Goal: Task Accomplishment & Management: Manage account settings

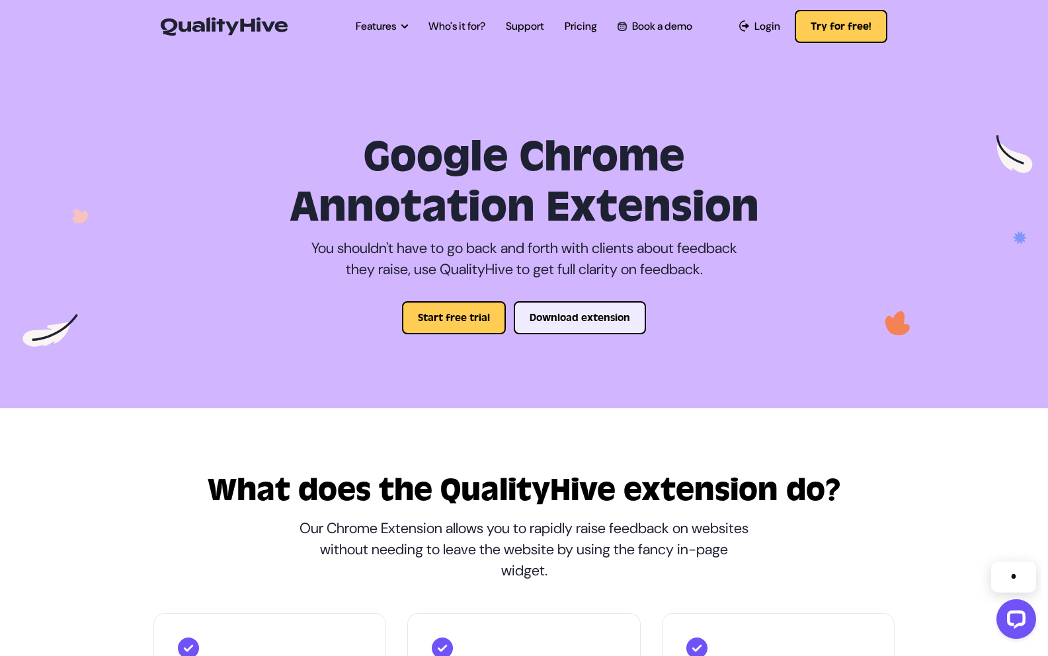
click at [559, 313] on button "Download extension" at bounding box center [580, 317] width 132 height 33
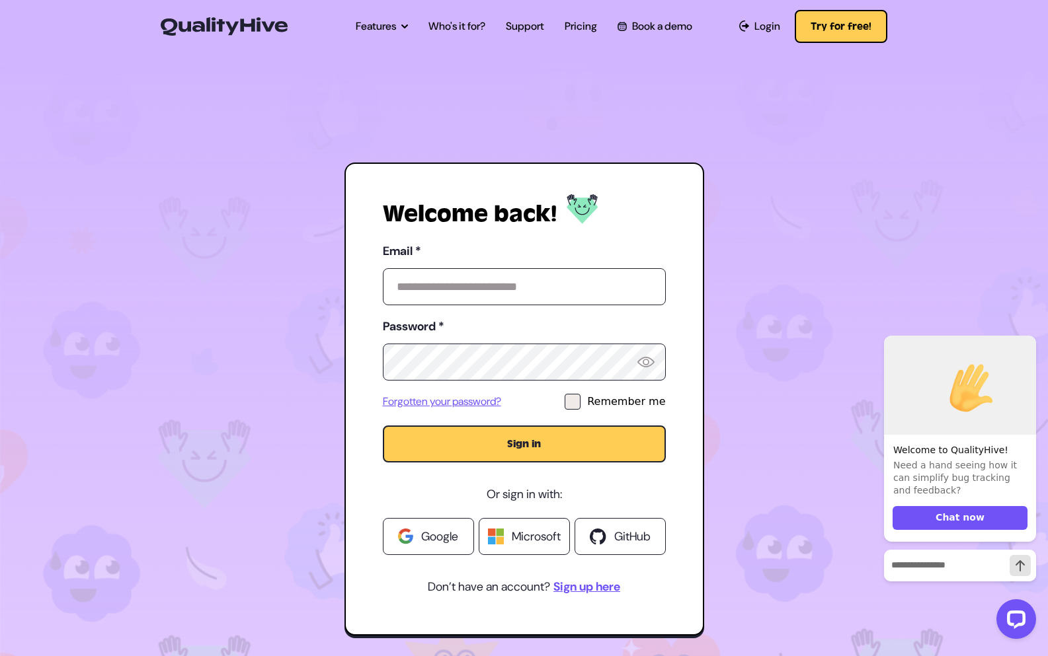
click at [436, 527] on link "Google" at bounding box center [428, 536] width 91 height 37
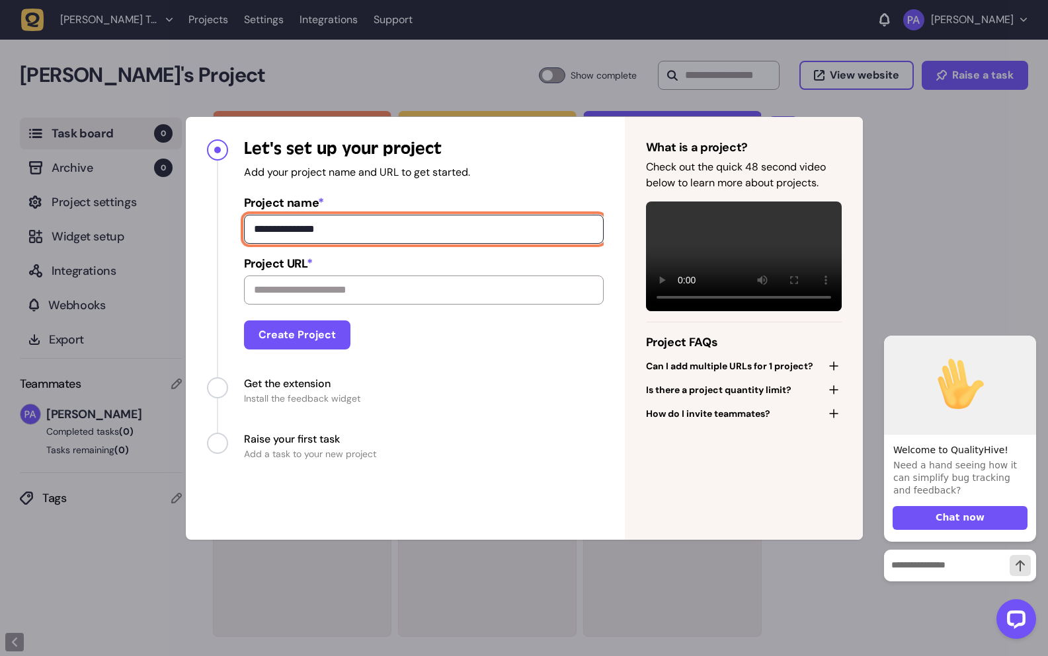
drag, startPoint x: 335, startPoint y: 229, endPoint x: 250, endPoint y: 231, distance: 84.6
click at [250, 231] on input "**********" at bounding box center [424, 229] width 360 height 29
type input "*********"
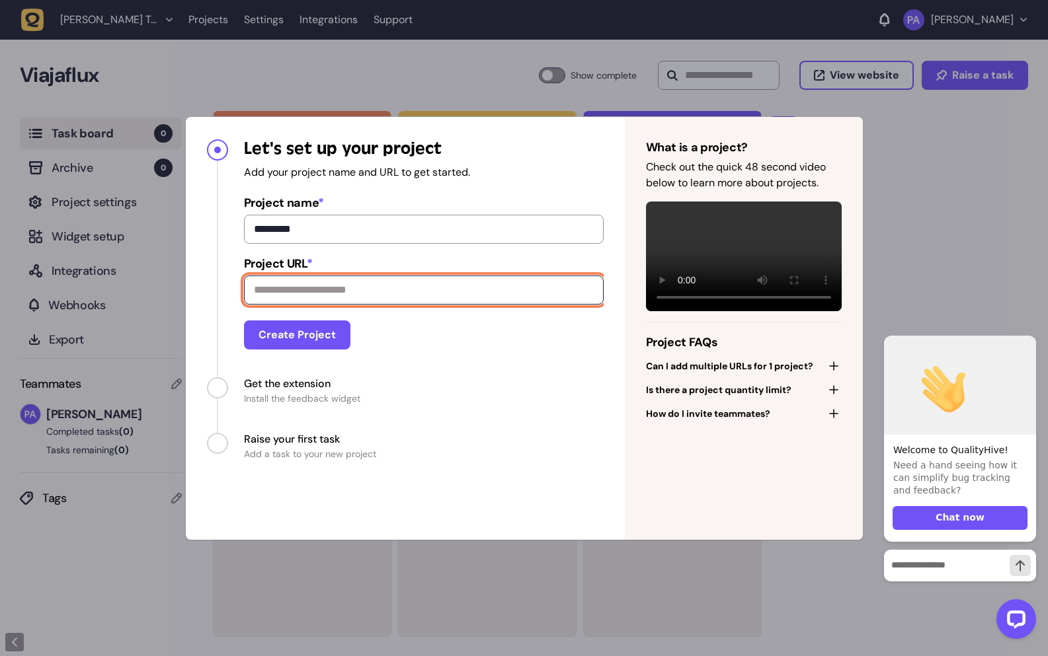
click at [323, 296] on input "Project URL *" at bounding box center [424, 290] width 360 height 29
type input "**********"
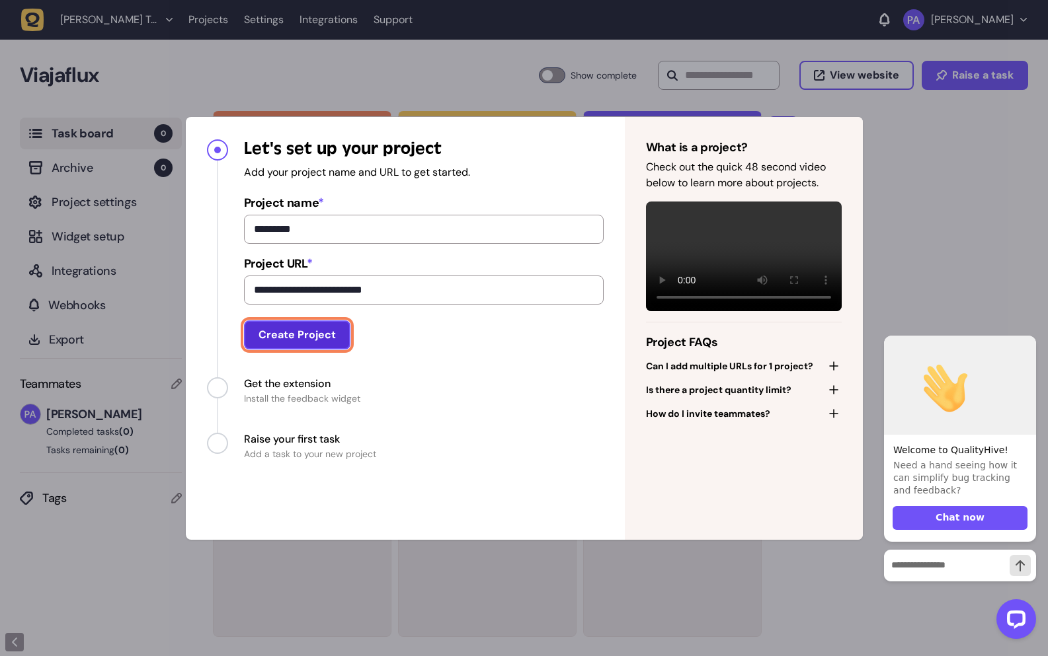
click at [318, 336] on button "Create Project" at bounding box center [297, 335] width 106 height 29
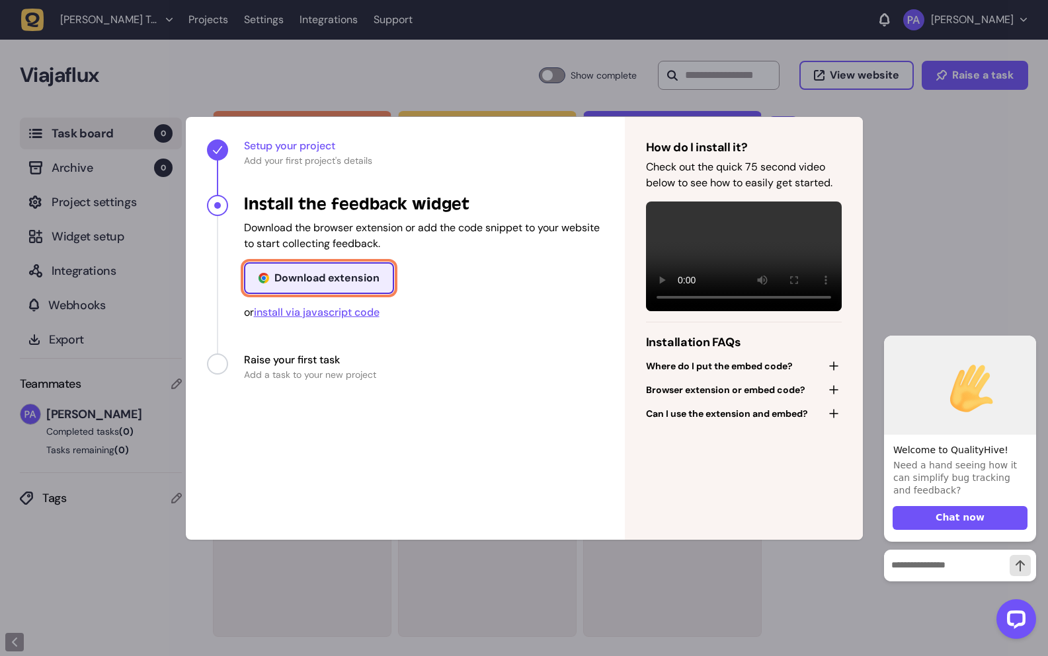
click at [309, 282] on div "Download extension" at bounding box center [326, 278] width 105 height 11
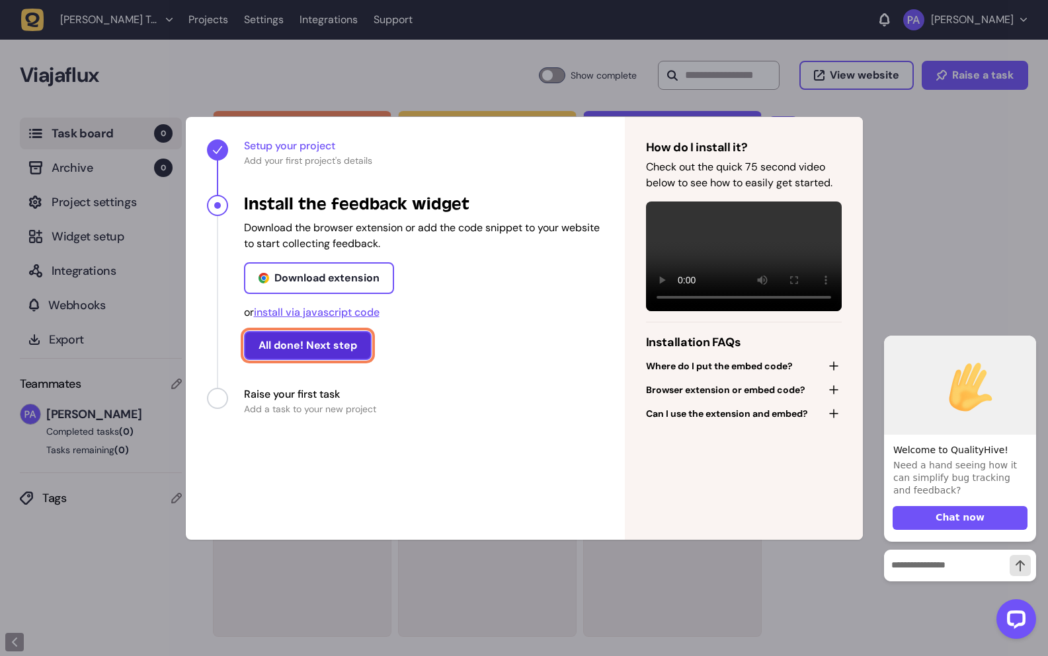
click at [336, 351] on button "All done! Next step" at bounding box center [308, 345] width 128 height 29
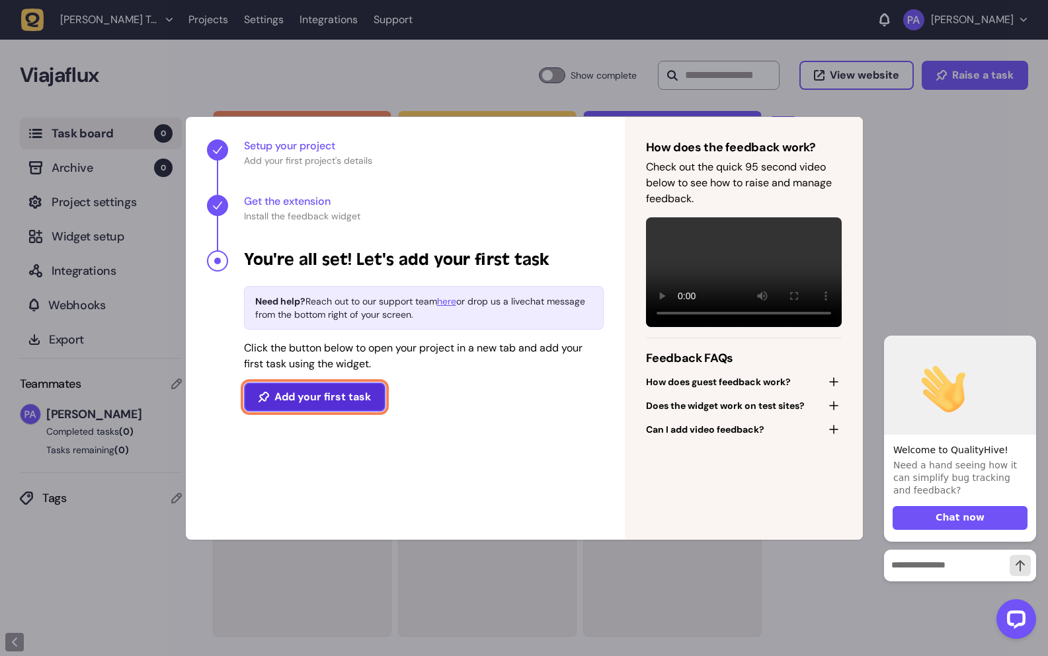
click at [323, 402] on button "Add your first task" at bounding box center [314, 397] width 141 height 29
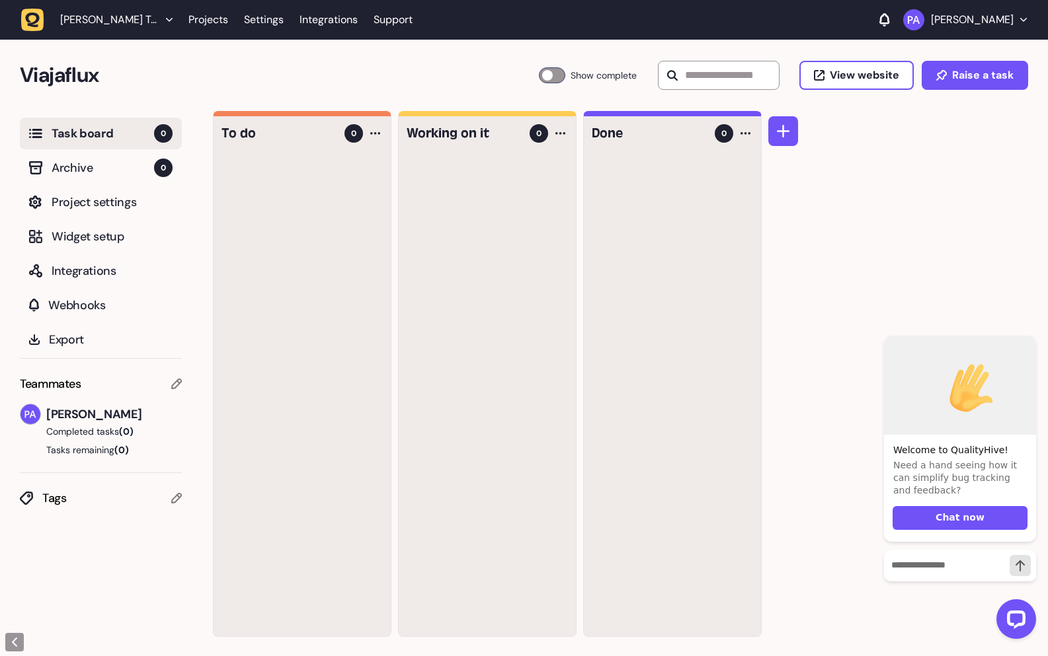
click at [895, 296] on div "To do 0 Working on it 0 Done 0" at bounding box center [630, 384] width 835 height 546
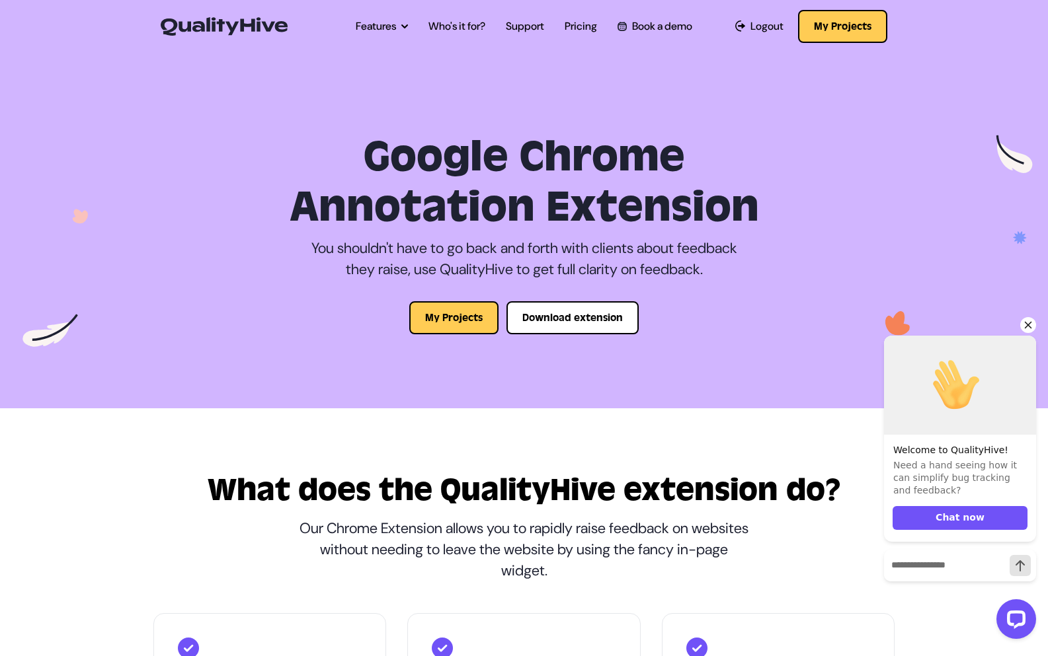
click at [1029, 327] on icon "Hide greeting" at bounding box center [1028, 325] width 16 height 16
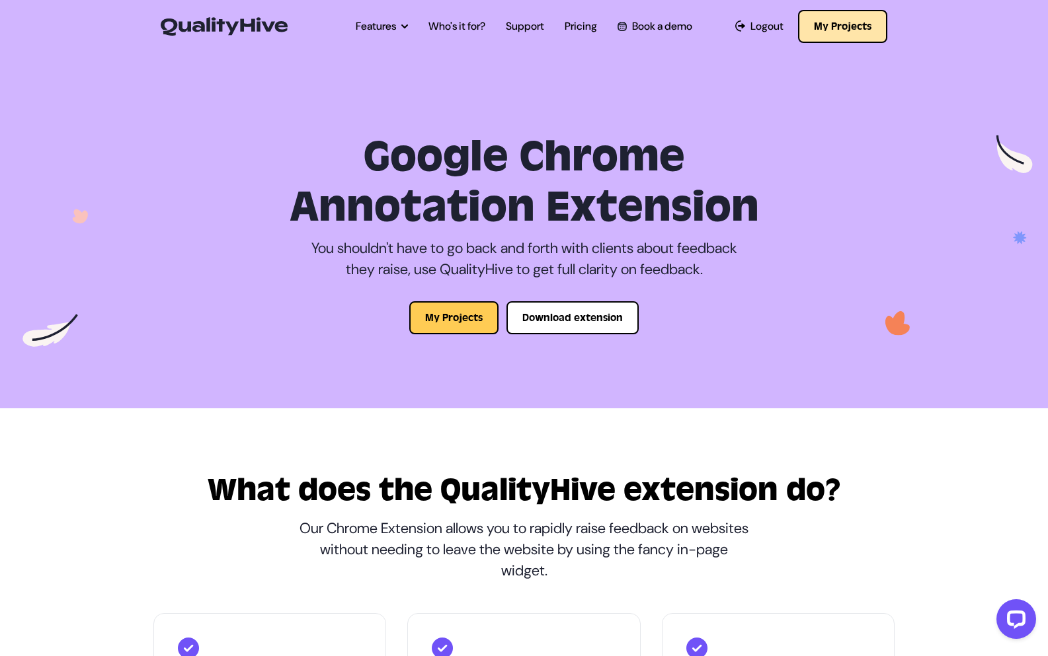
click at [876, 26] on button "My Projects" at bounding box center [842, 26] width 89 height 33
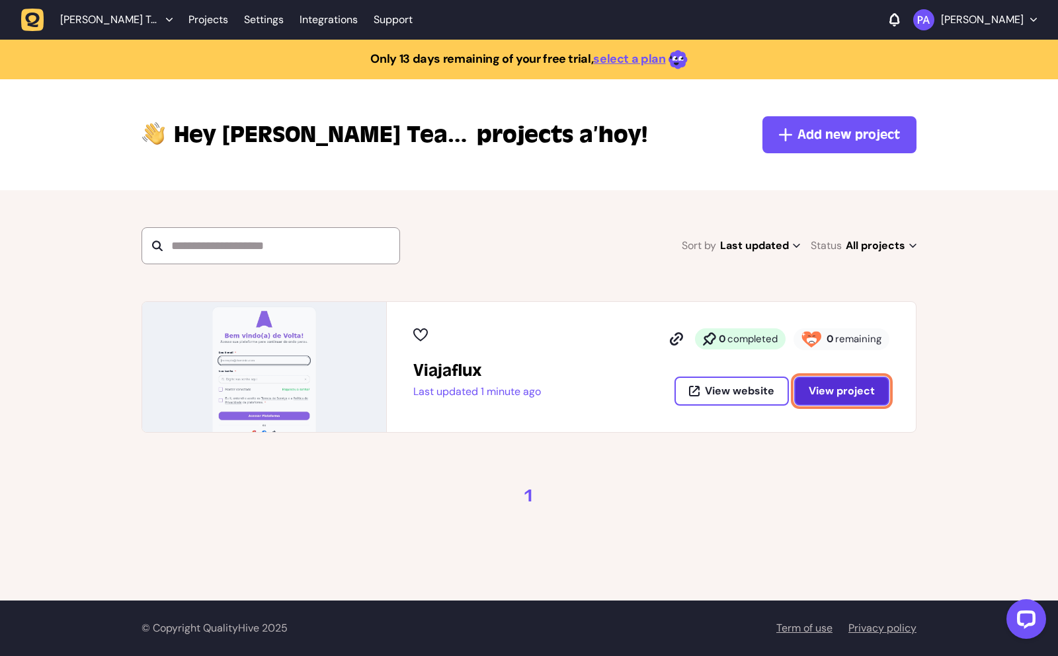
click at [822, 391] on span "View project" at bounding box center [841, 391] width 66 height 11
click at [310, 20] on link "Integrations" at bounding box center [328, 20] width 58 height 24
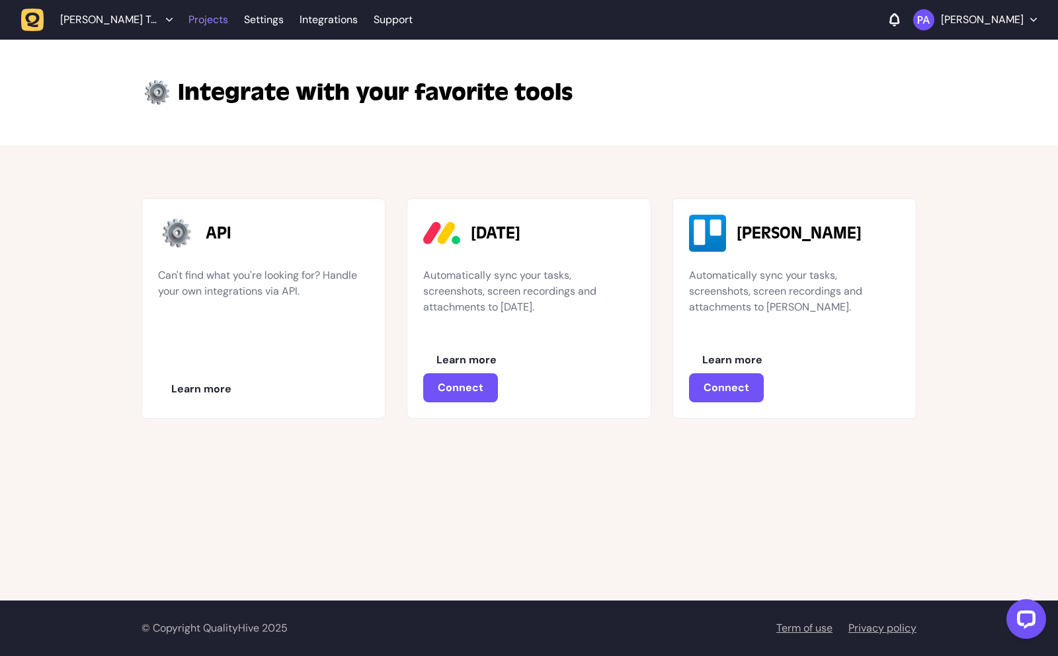
click at [220, 24] on link "Projects" at bounding box center [208, 20] width 40 height 24
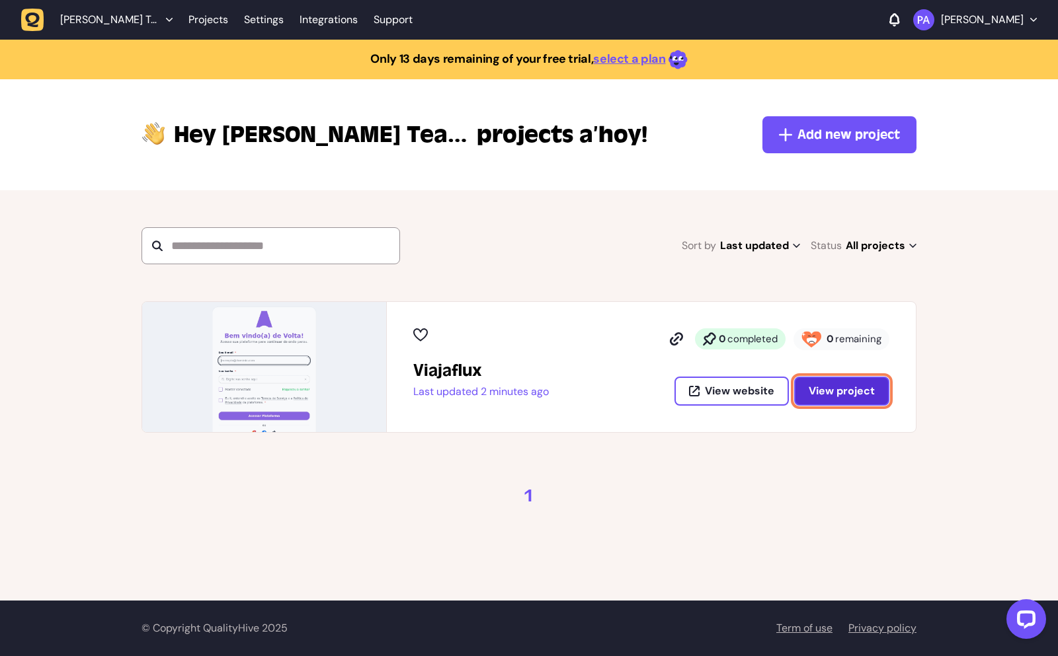
click at [855, 383] on button "View project" at bounding box center [841, 391] width 95 height 29
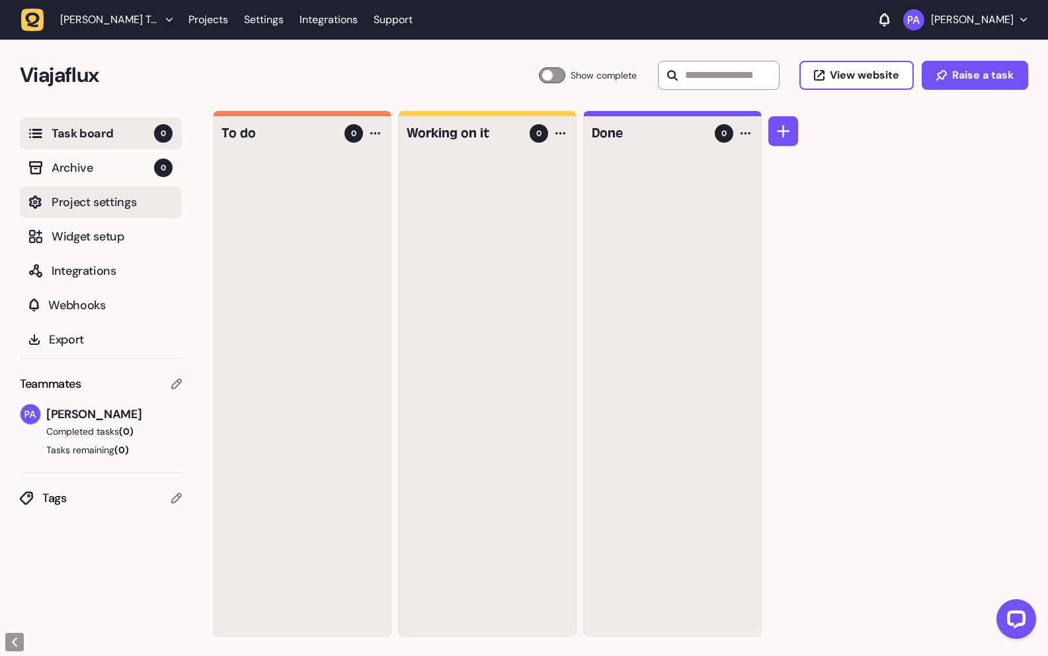
click at [99, 215] on button "Project settings" at bounding box center [101, 202] width 162 height 32
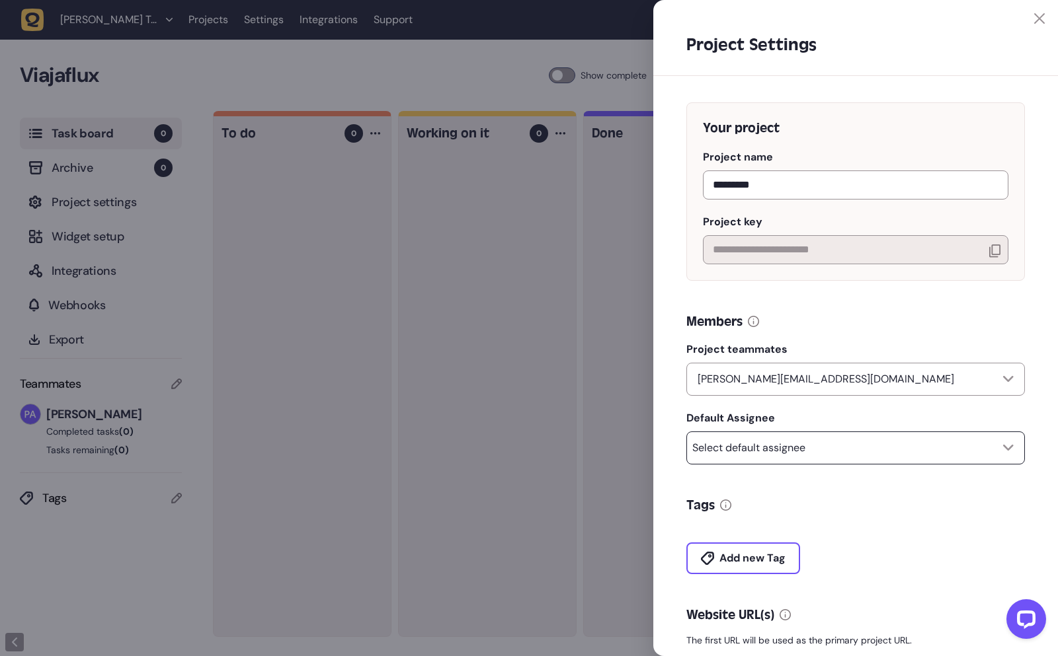
click at [851, 461] on div "Select default assignee" at bounding box center [855, 448] width 338 height 33
click at [851, 459] on div "Select default assignee" at bounding box center [855, 448] width 338 height 33
click at [874, 528] on div "Add new Tag" at bounding box center [855, 544] width 338 height 59
click at [1035, 18] on icon at bounding box center [1039, 18] width 11 height 11
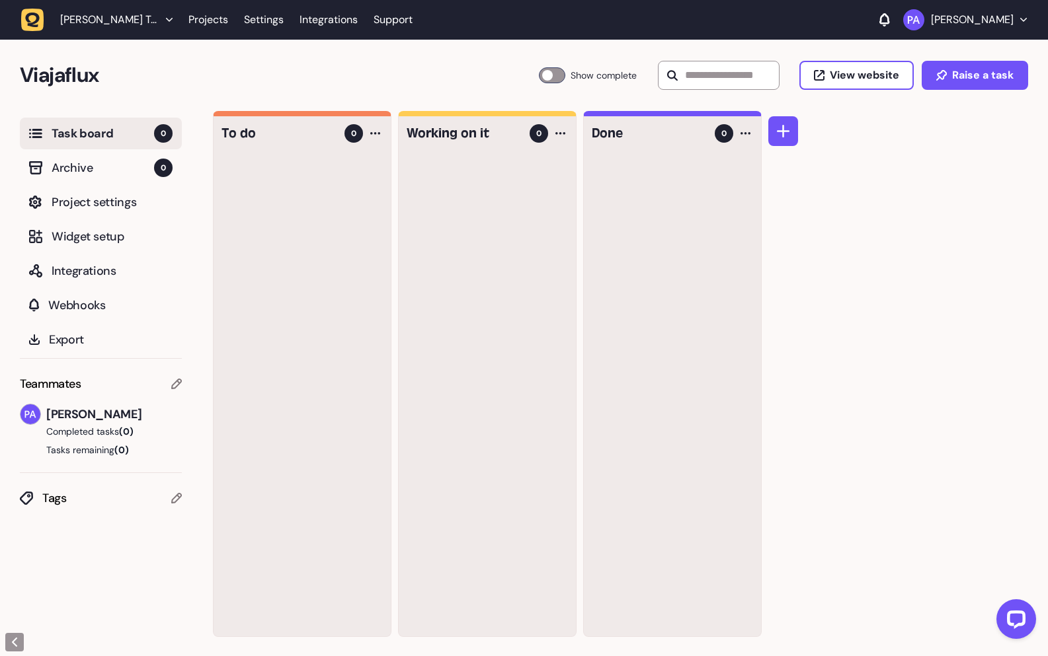
click at [1016, 17] on button "Pablo Alexandrino" at bounding box center [965, 19] width 124 height 21
click at [957, 75] on link "Projects" at bounding box center [965, 75] width 102 height 13
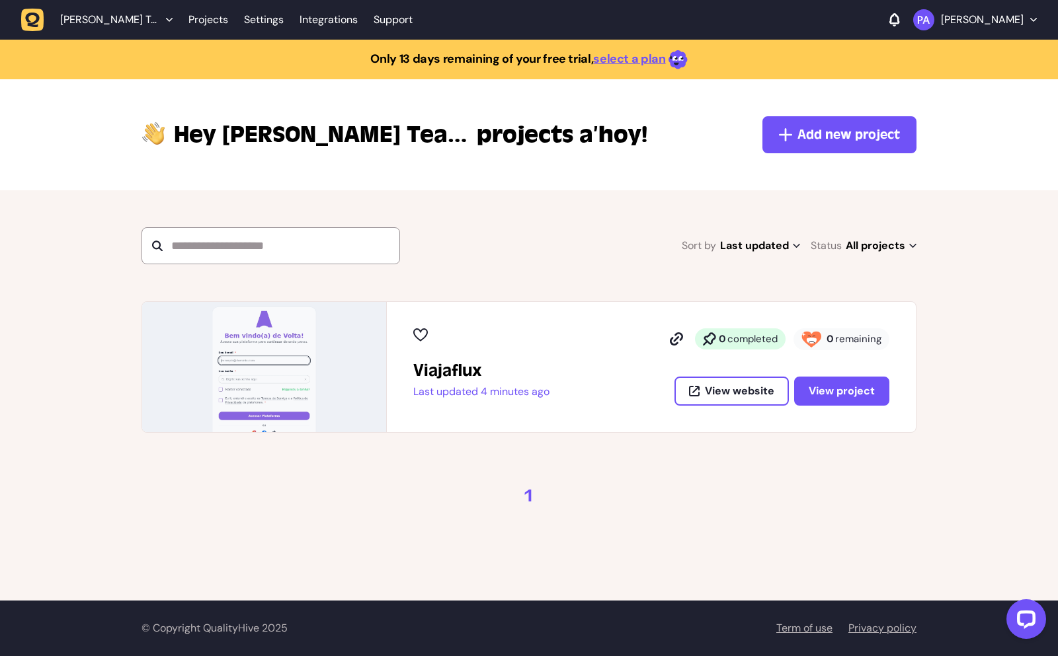
click at [584, 359] on div "Viajaflux Last updated 4 minutes ago 0 completed 0 remaining View website View …" at bounding box center [651, 367] width 476 height 77
click at [825, 394] on span "View project" at bounding box center [841, 391] width 66 height 11
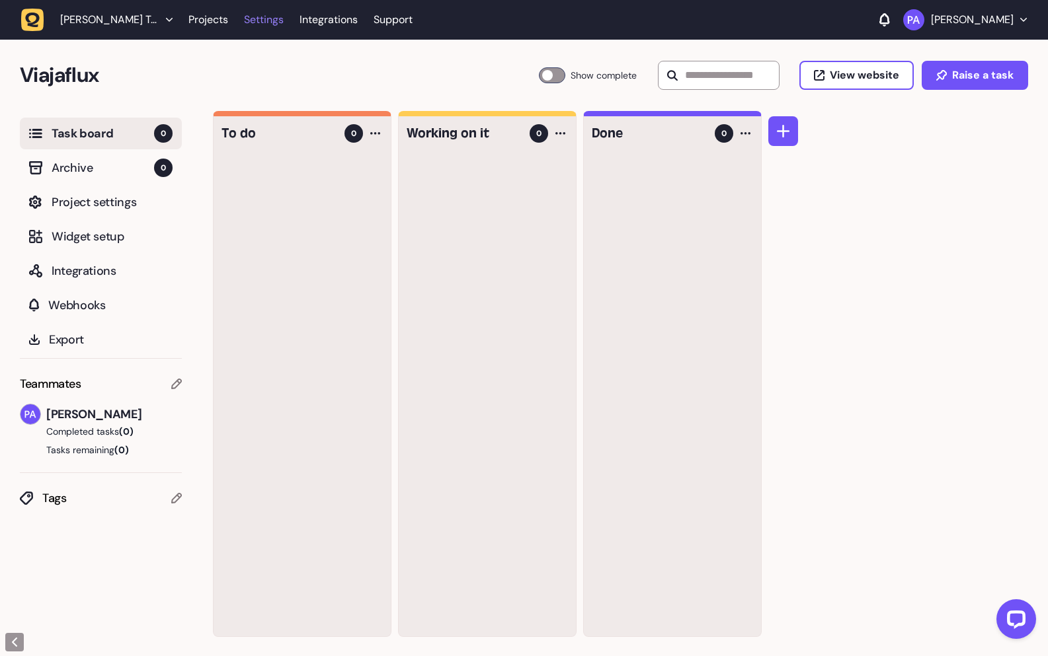
click at [280, 21] on link "Settings" at bounding box center [264, 20] width 40 height 24
click at [264, 20] on link "Settings" at bounding box center [264, 20] width 40 height 24
click at [265, 18] on link "Settings" at bounding box center [264, 20] width 40 height 24
click at [133, 20] on span "[PERSON_NAME] Team" at bounding box center [109, 19] width 99 height 13
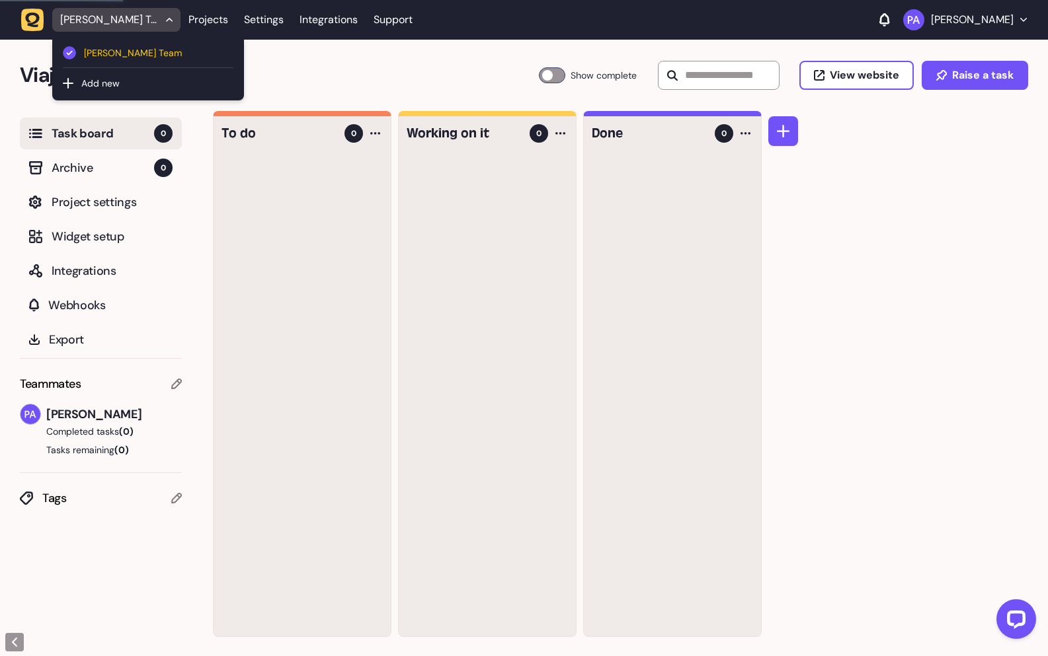
click at [174, 53] on span "[PERSON_NAME] Team" at bounding box center [158, 53] width 149 height 15
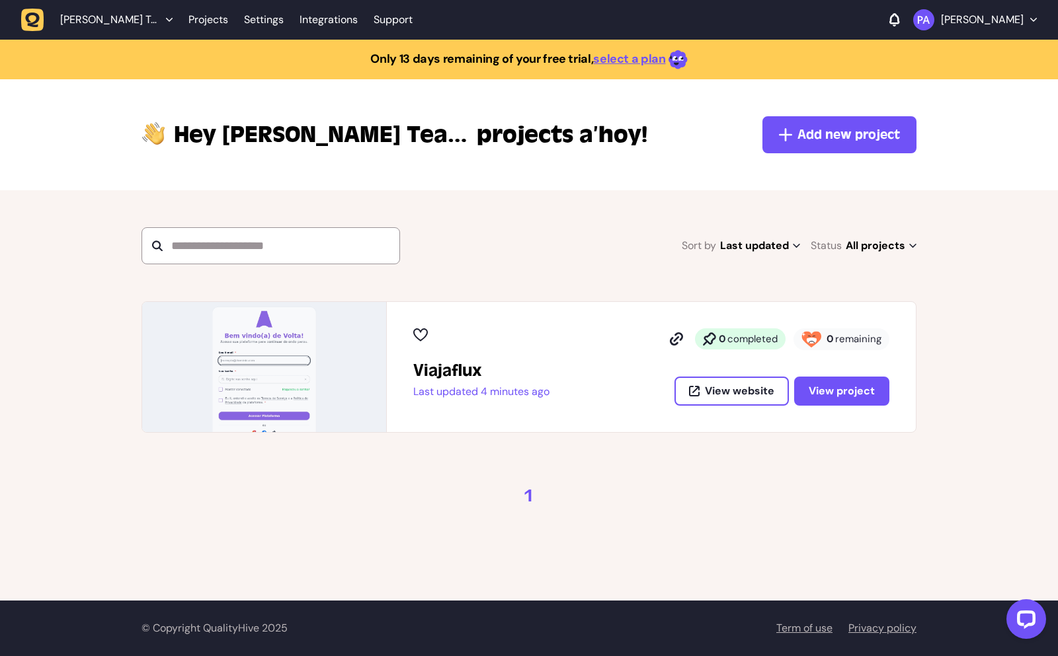
click at [169, 18] on icon "button" at bounding box center [169, 20] width 7 height 4
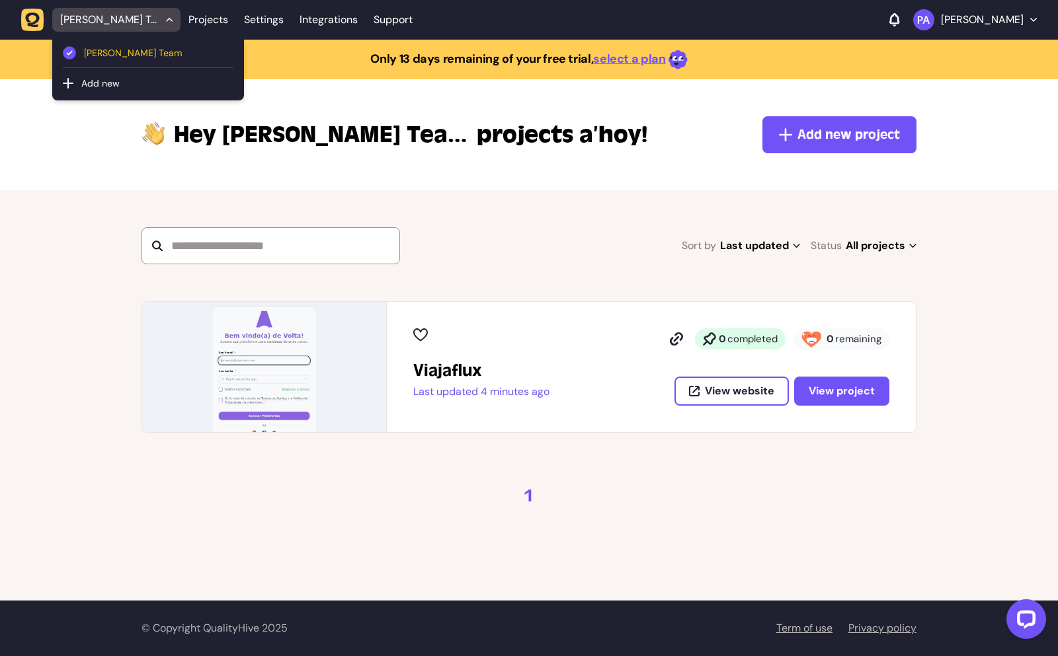
click at [149, 45] on button "[PERSON_NAME] Team" at bounding box center [148, 54] width 171 height 28
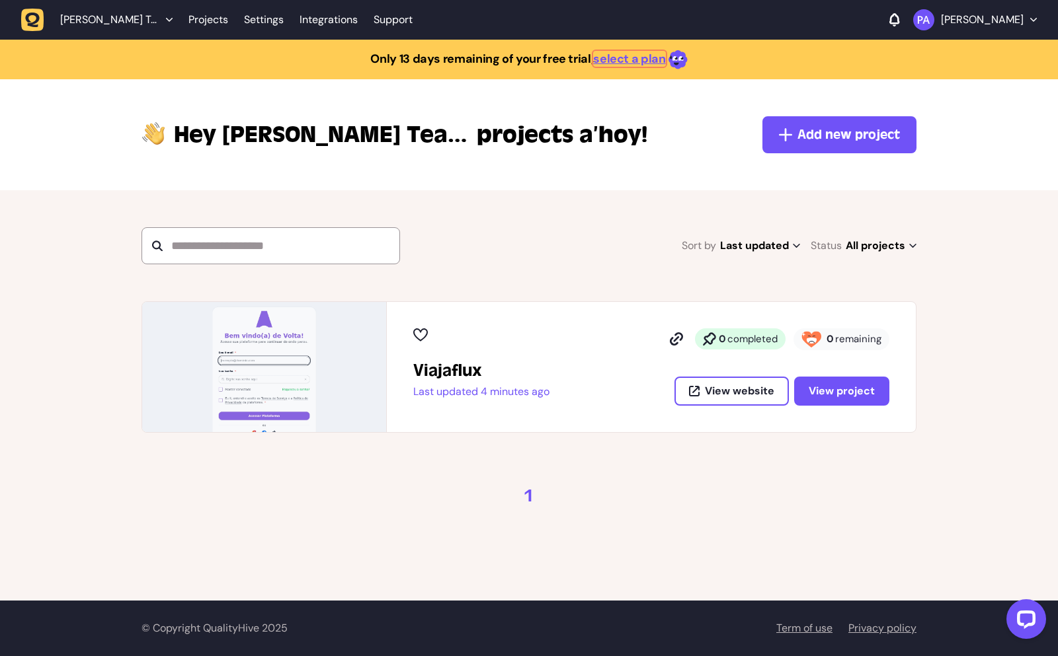
click at [618, 63] on link "select a plan" at bounding box center [629, 59] width 72 height 16
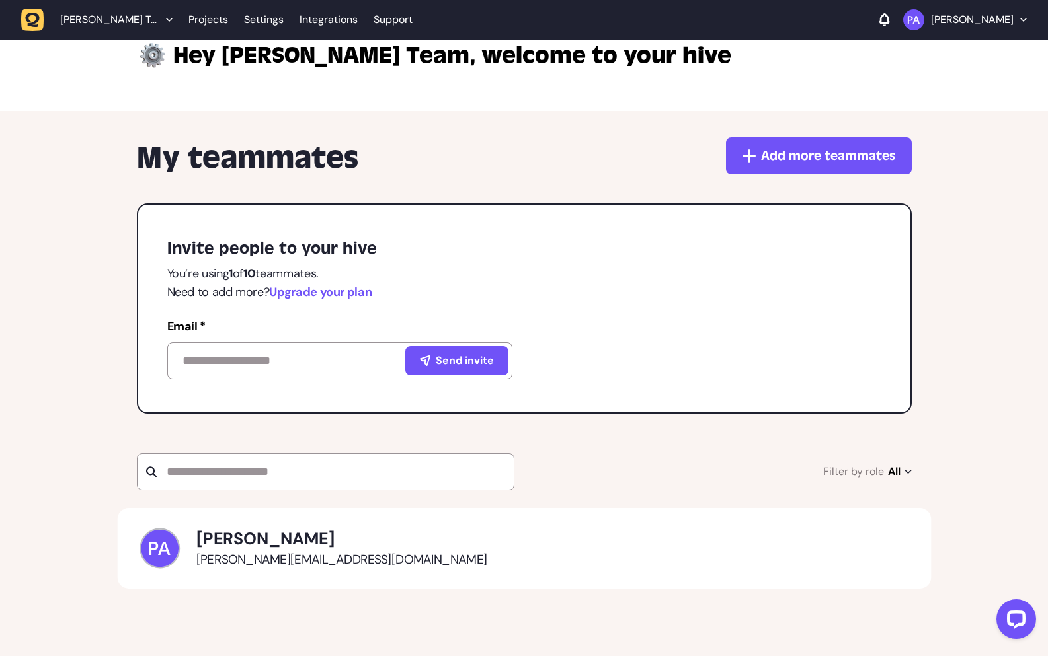
scroll to position [11, 0]
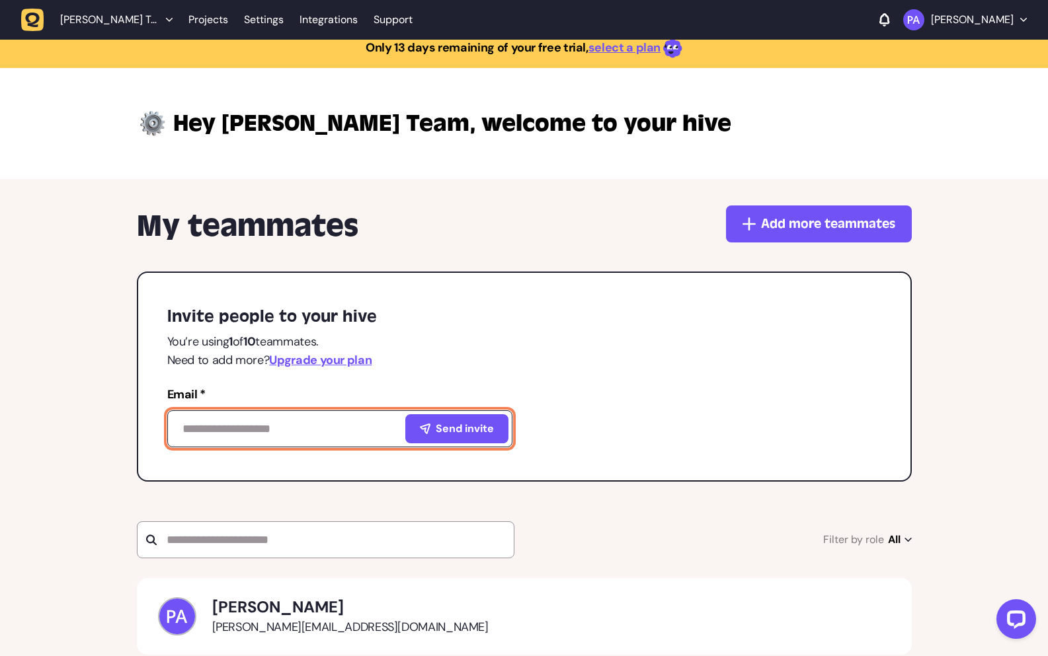
click at [301, 422] on input at bounding box center [339, 429] width 345 height 37
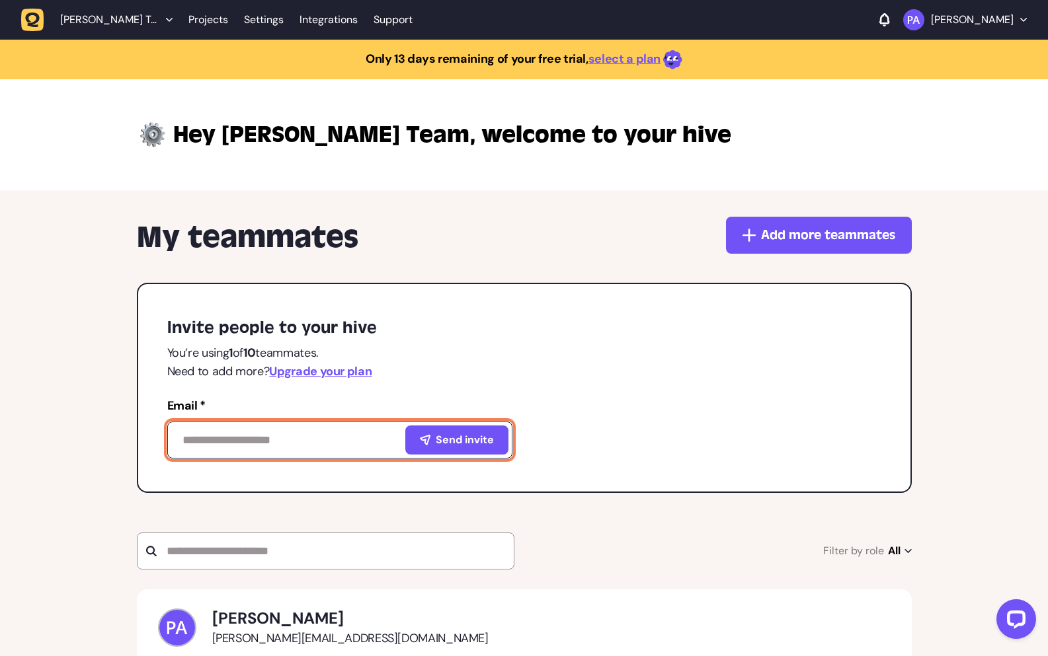
click at [286, 437] on input at bounding box center [339, 440] width 345 height 37
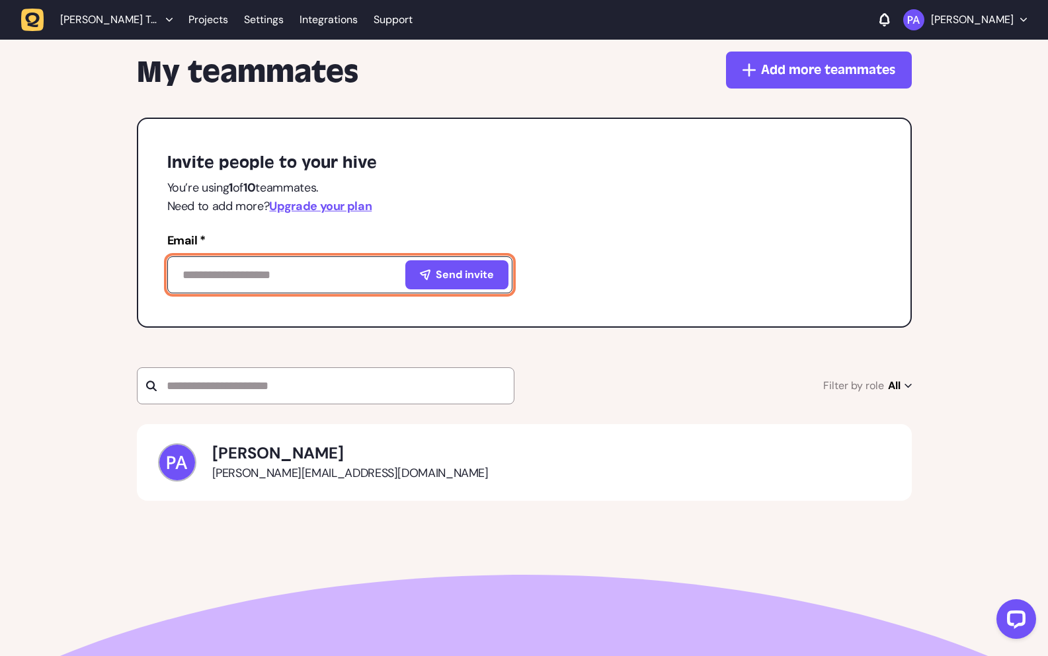
scroll to position [233, 0]
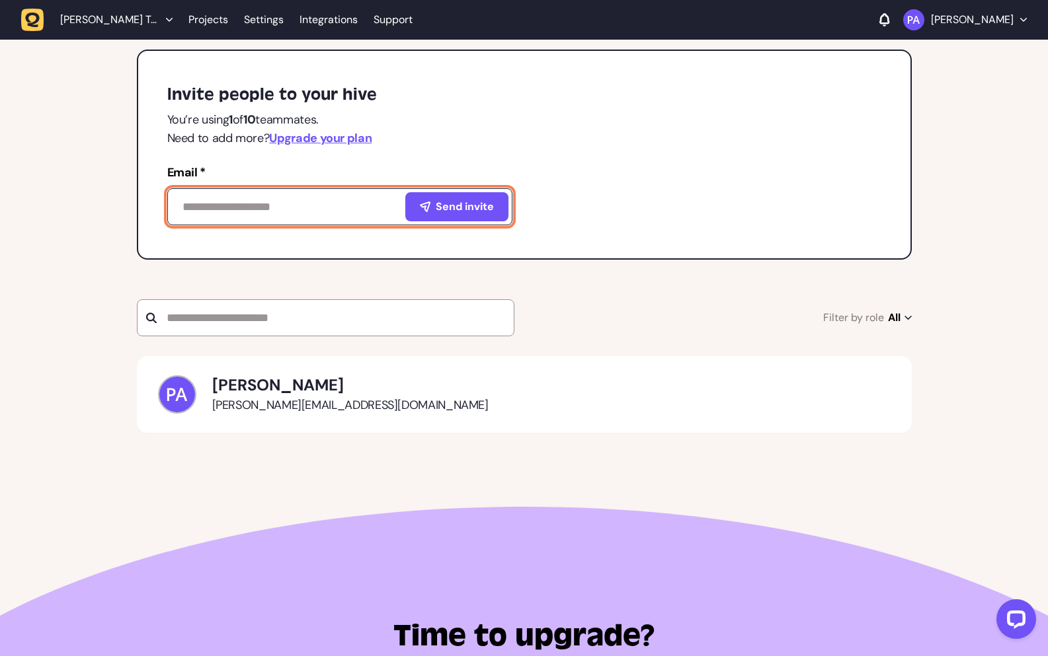
paste input "**********"
type input "**********"
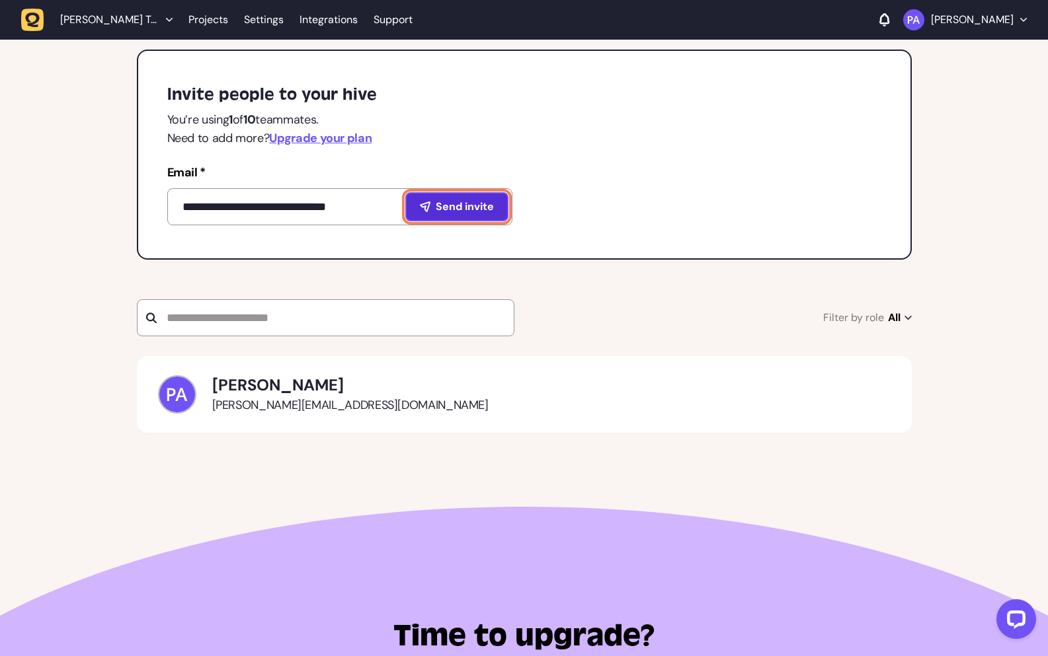
click at [463, 202] on span "Send invite" at bounding box center [465, 207] width 58 height 11
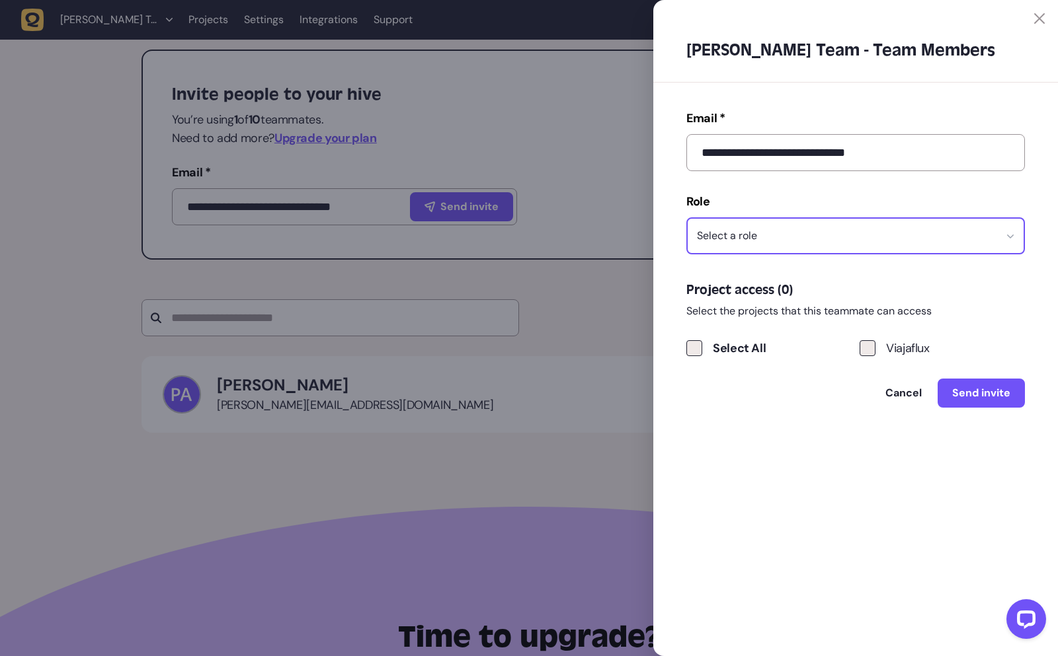
click at [744, 241] on div "Select a role" at bounding box center [727, 235] width 60 height 13
click at [745, 356] on div "Developer-Tester" at bounding box center [855, 354] width 319 height 13
click at [719, 352] on span "Select All" at bounding box center [739, 348] width 53 height 19
click at [719, 351] on span "Select All" at bounding box center [739, 348] width 53 height 19
click at [875, 343] on label "Viajaflux" at bounding box center [941, 348] width 165 height 19
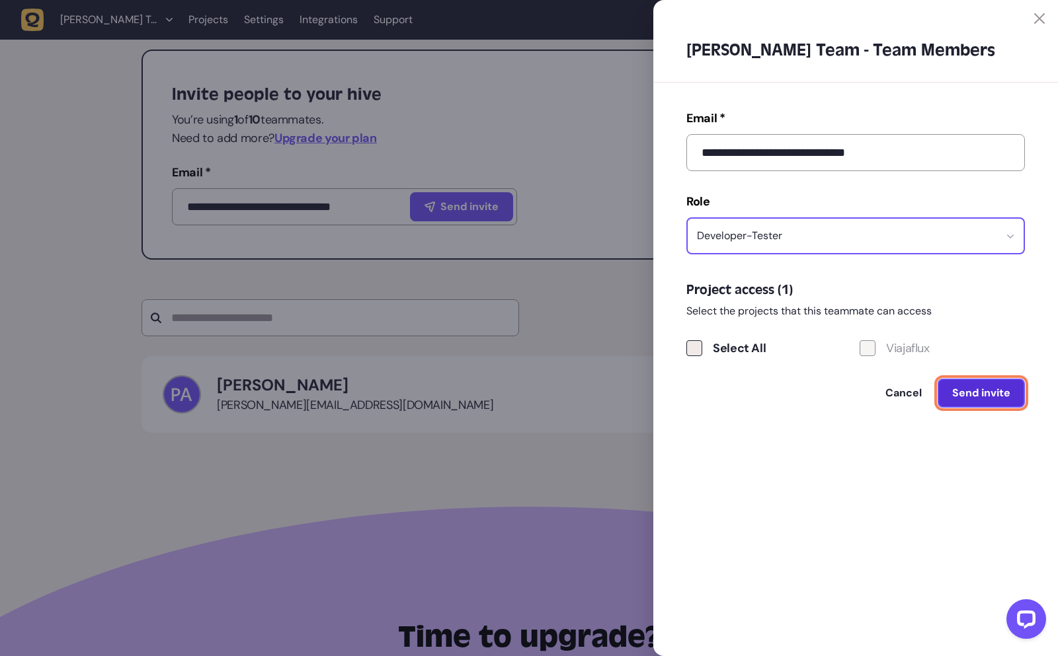
click at [978, 393] on span "Send invite" at bounding box center [981, 393] width 58 height 11
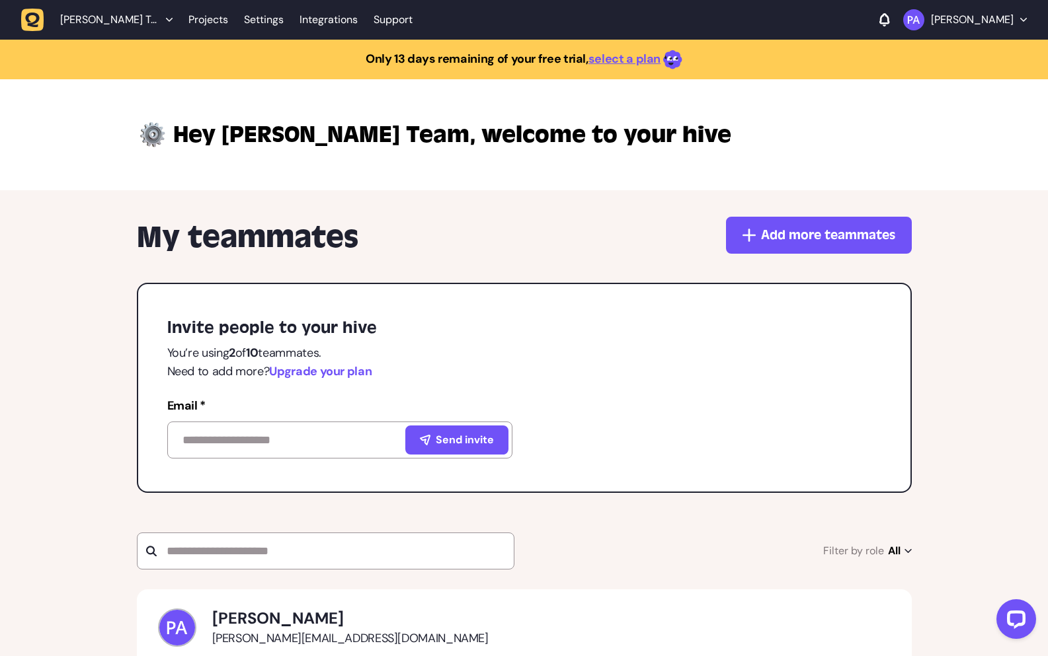
click at [325, 373] on span "Upgrade your plan" at bounding box center [320, 372] width 102 height 16
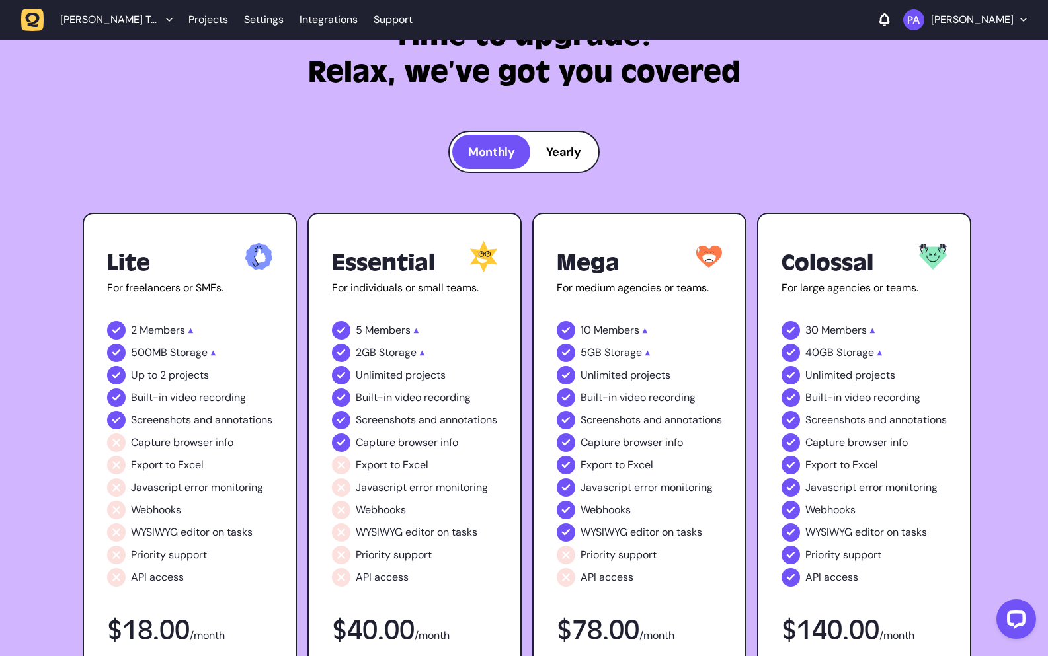
scroll to position [926, 0]
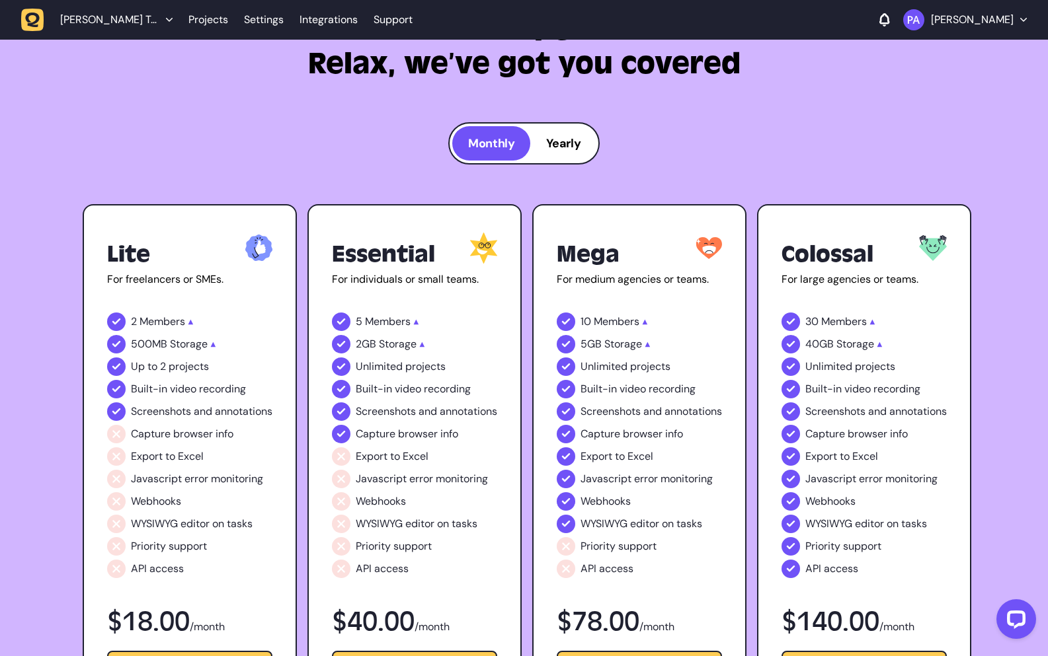
drag, startPoint x: 320, startPoint y: 73, endPoint x: 311, endPoint y: 119, distance: 47.2
click at [321, 73] on h3 "Time to upgrade? Relax, we’ve got you covered" at bounding box center [524, 46] width 643 height 74
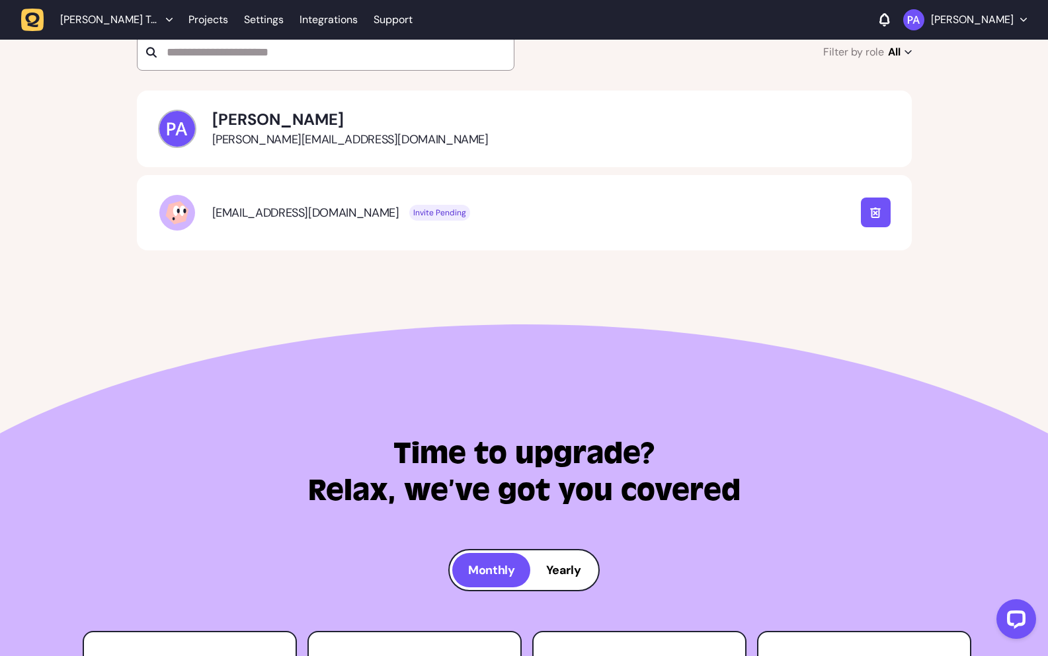
scroll to position [0, 0]
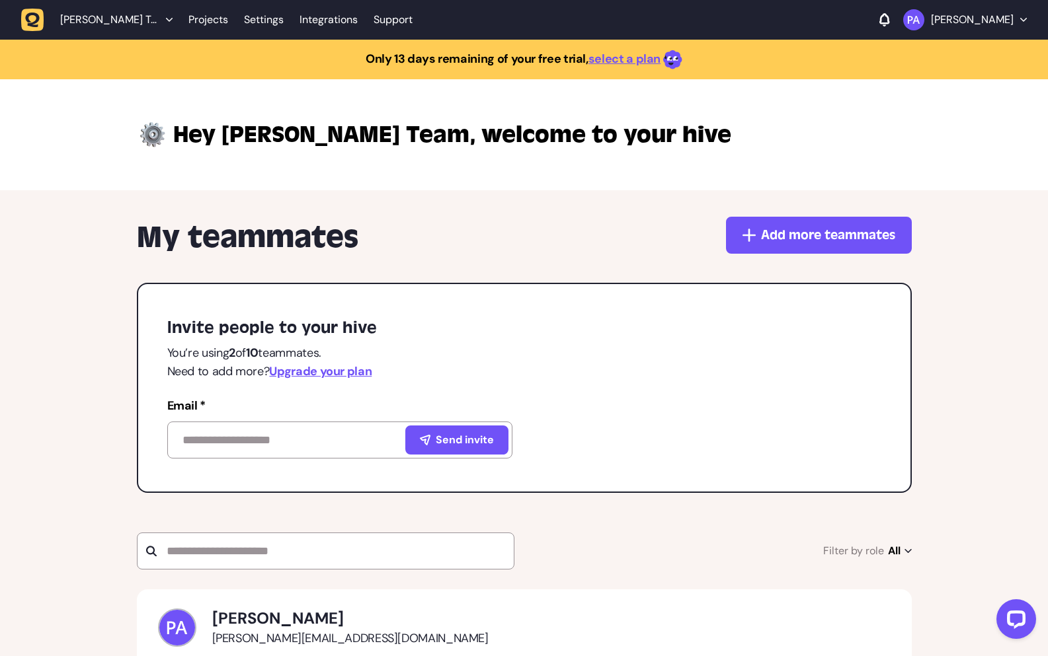
click at [102, 321] on div "My teammates Add more teammates Invite people to your hive You’re using 2 of 10…" at bounding box center [524, 506] width 1048 height 633
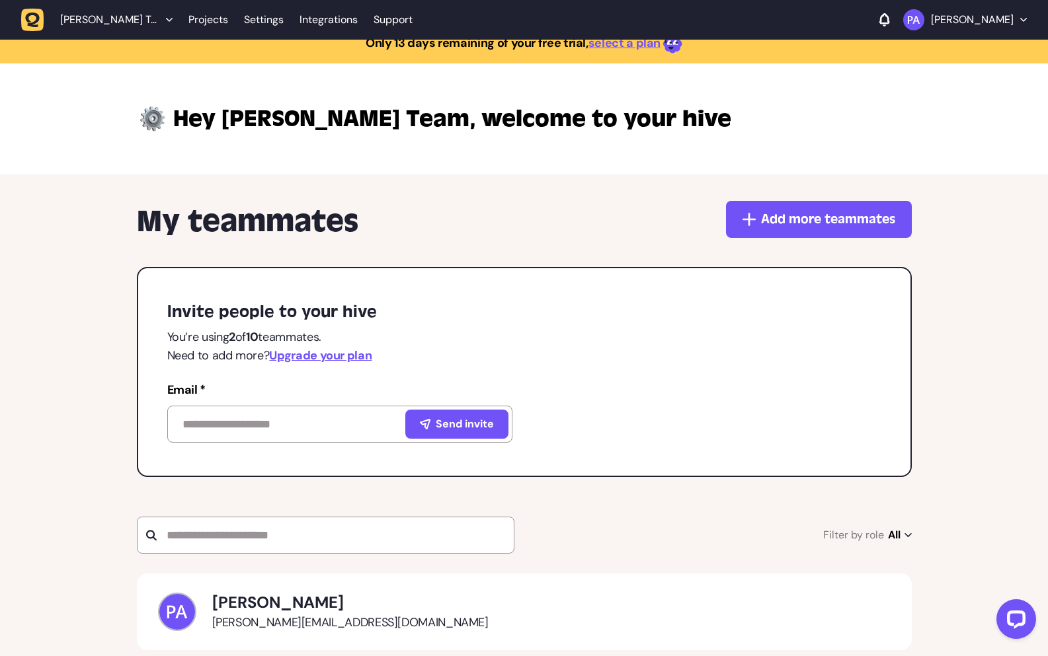
scroll to position [184, 0]
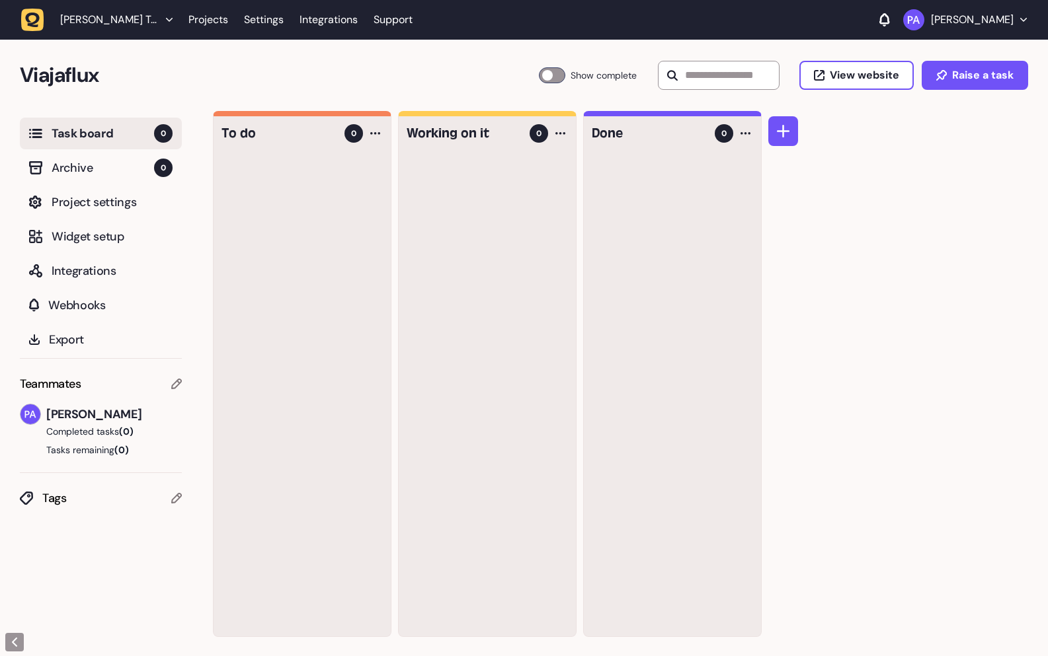
click at [914, 260] on div "To do 0 Working on it 0 Done 0" at bounding box center [630, 384] width 835 height 546
click at [902, 432] on div "To do 0 Working on it 0 Done 0" at bounding box center [630, 384] width 835 height 546
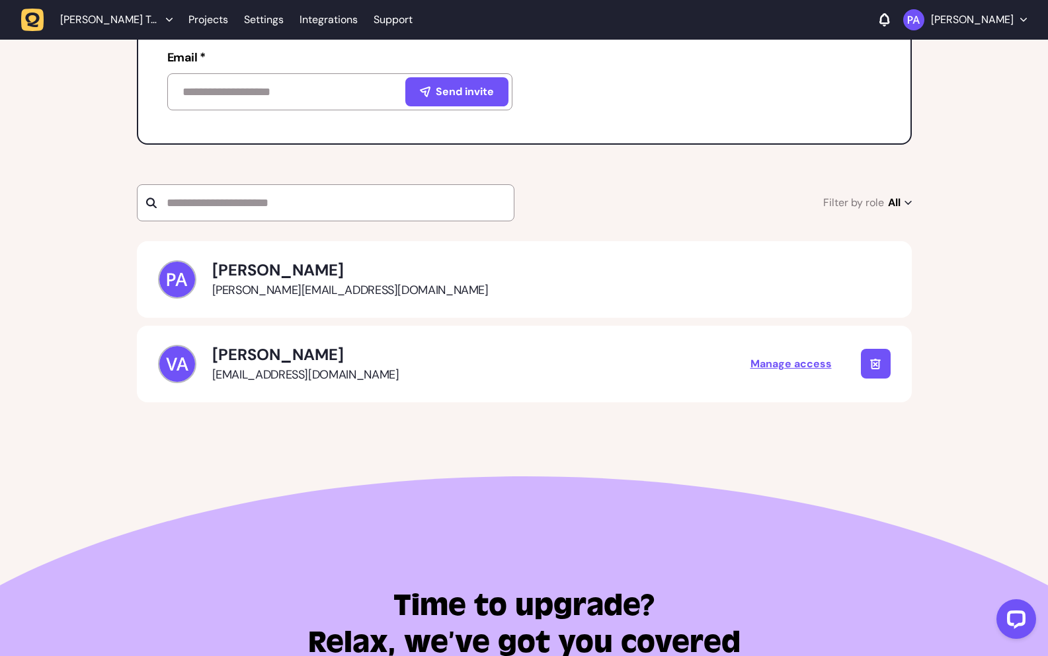
click at [526, 436] on div "My teammates Add more teammates Invite people to your hive You’re using 2 of 10…" at bounding box center [524, 159] width 1048 height 635
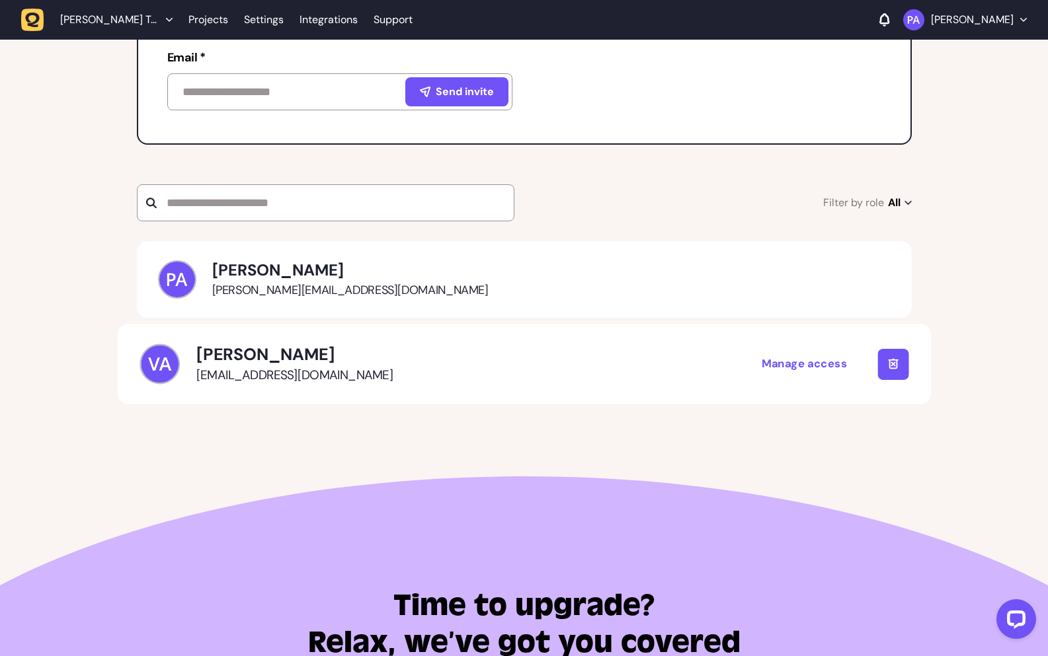
click at [788, 360] on div "Manage access" at bounding box center [804, 364] width 85 height 17
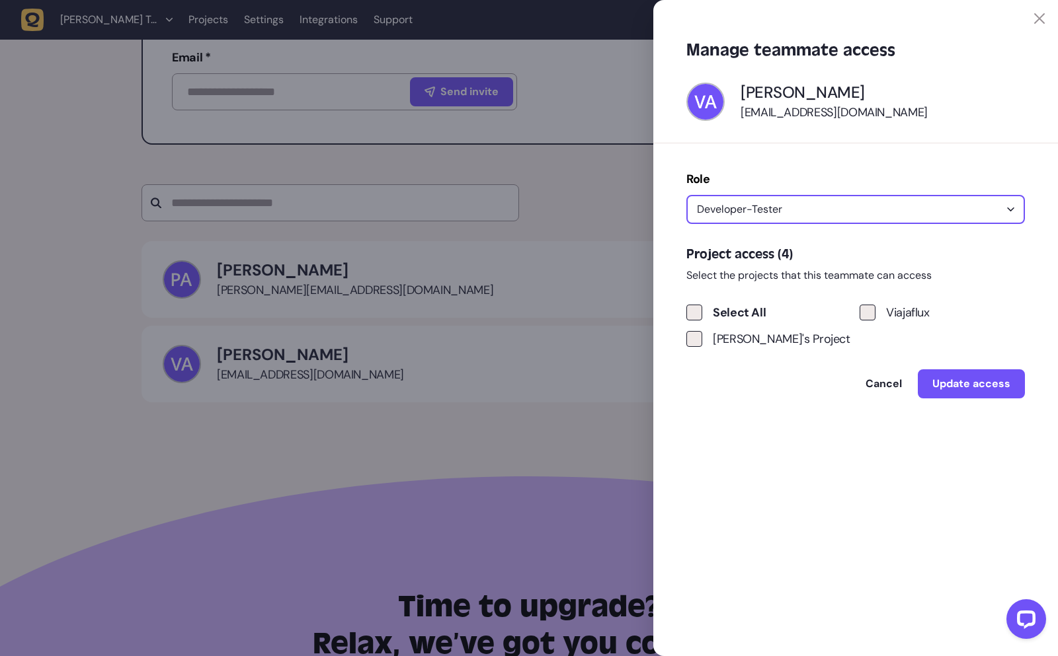
click at [803, 215] on button "Developer-Tester" at bounding box center [855, 209] width 338 height 29
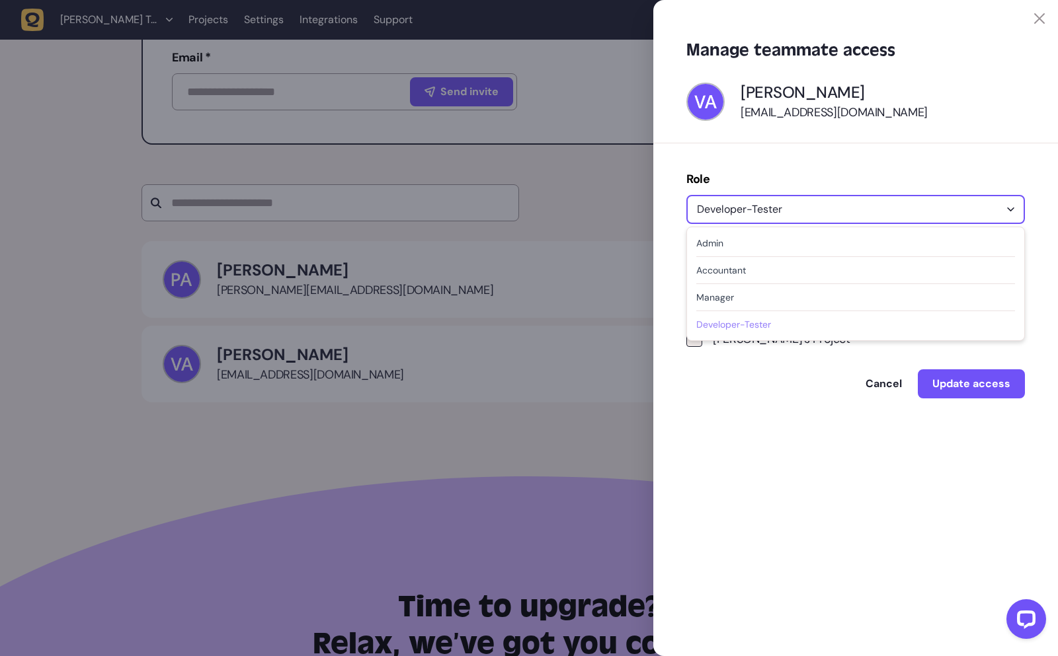
click at [640, 385] on div at bounding box center [529, 328] width 1058 height 656
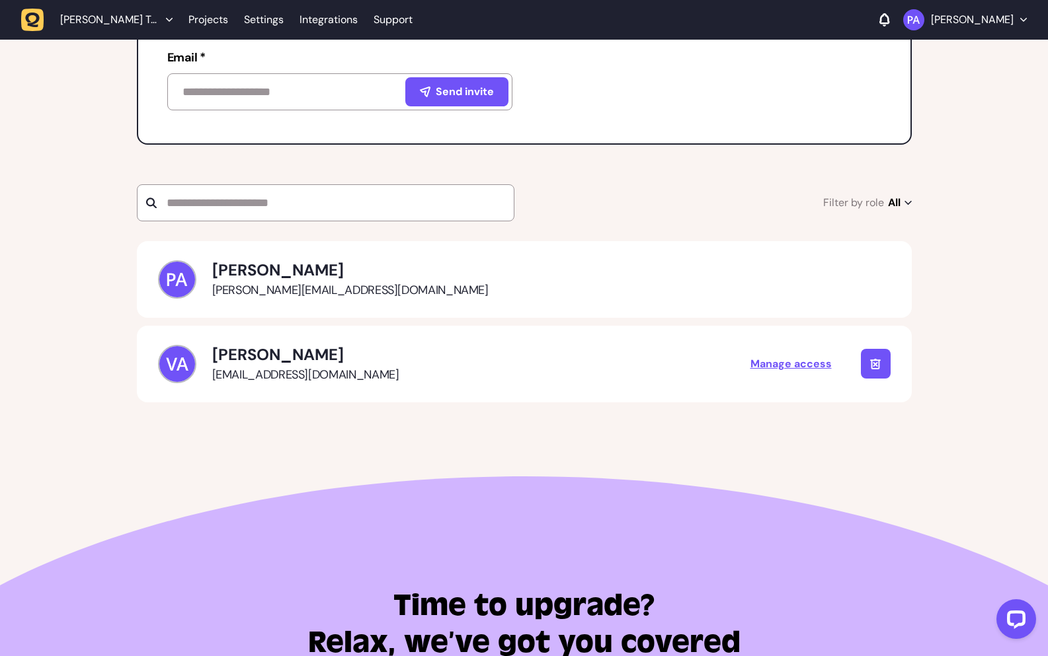
click at [564, 437] on div "My teammates Add more teammates Invite people to your hive You’re using 2 of 10…" at bounding box center [524, 159] width 1048 height 635
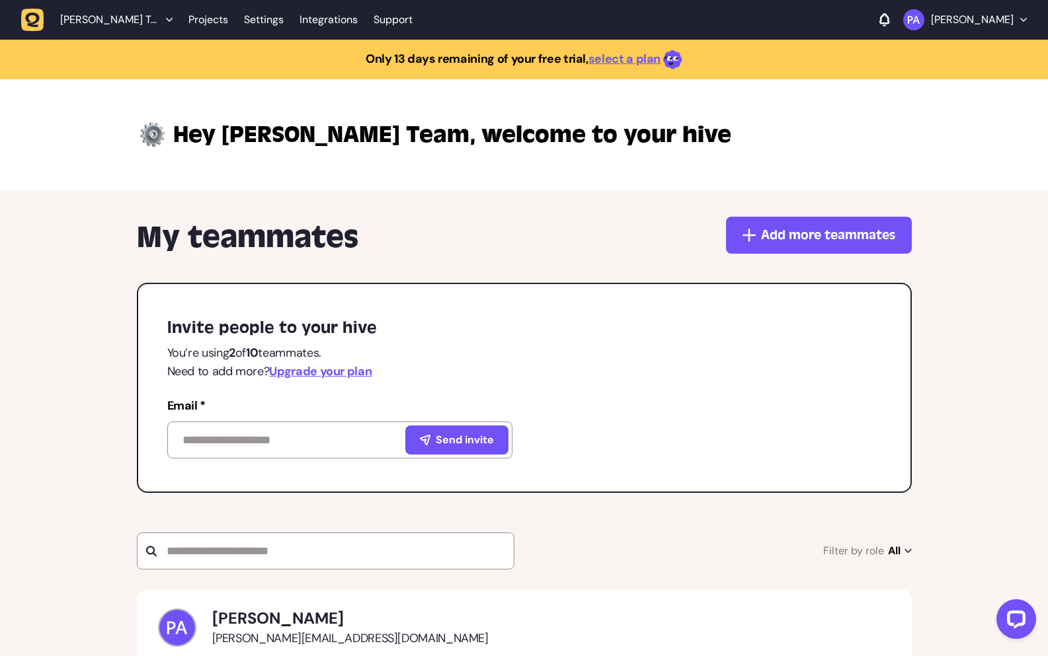
click at [106, 387] on div "My teammates Add more teammates Invite people to your hive You’re using 2 of 10…" at bounding box center [524, 507] width 1048 height 635
click at [225, 17] on link "Projects" at bounding box center [208, 20] width 40 height 24
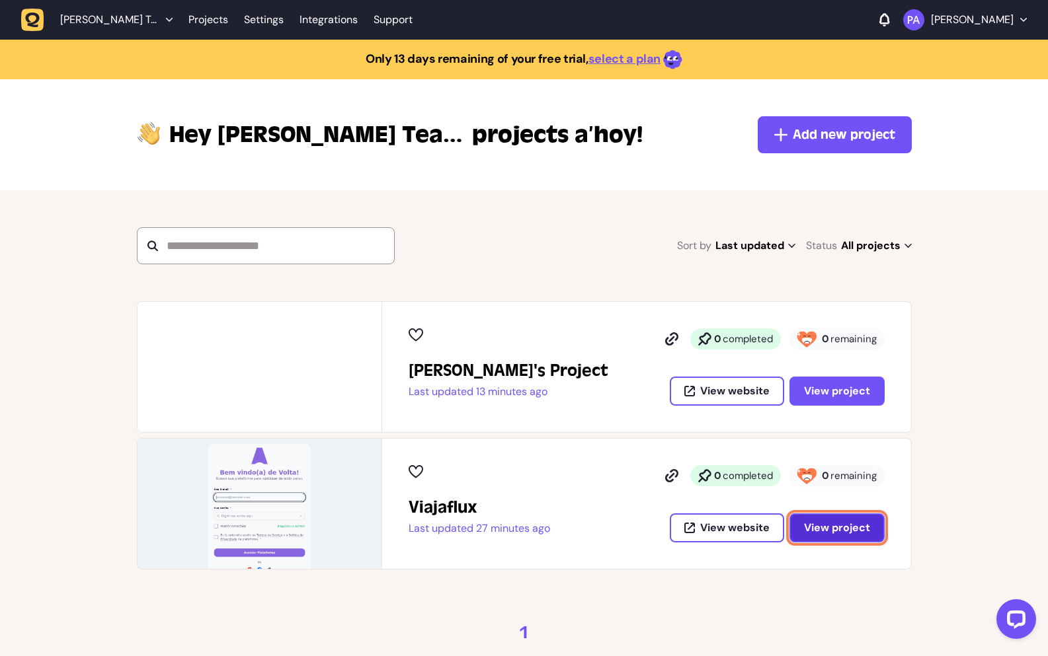
click at [828, 530] on span "View project" at bounding box center [837, 528] width 66 height 11
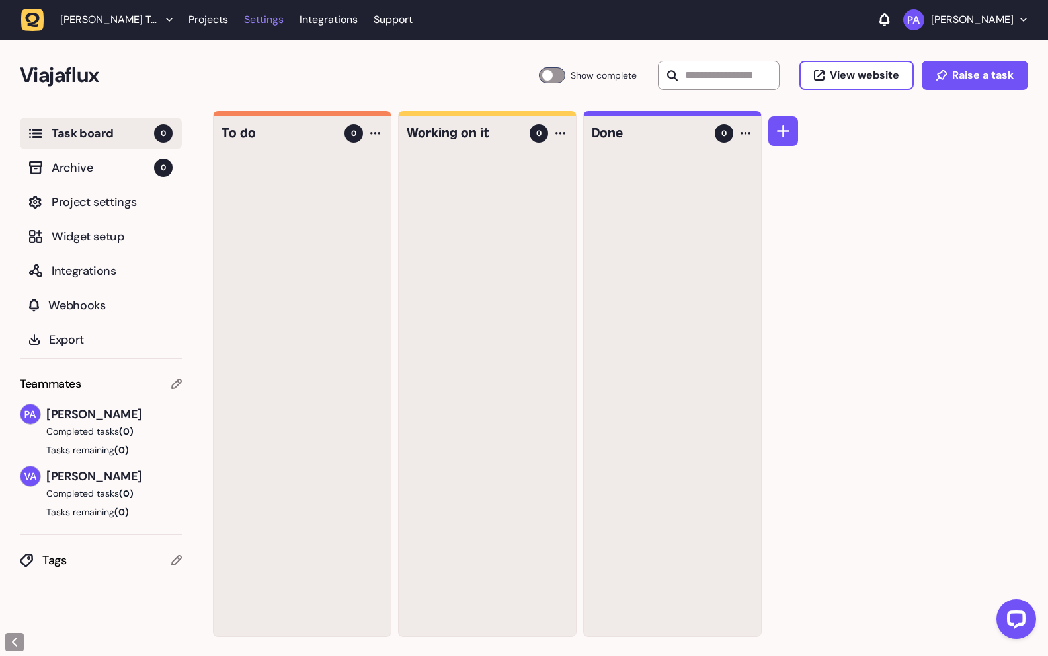
click at [245, 20] on link "Settings" at bounding box center [264, 20] width 40 height 24
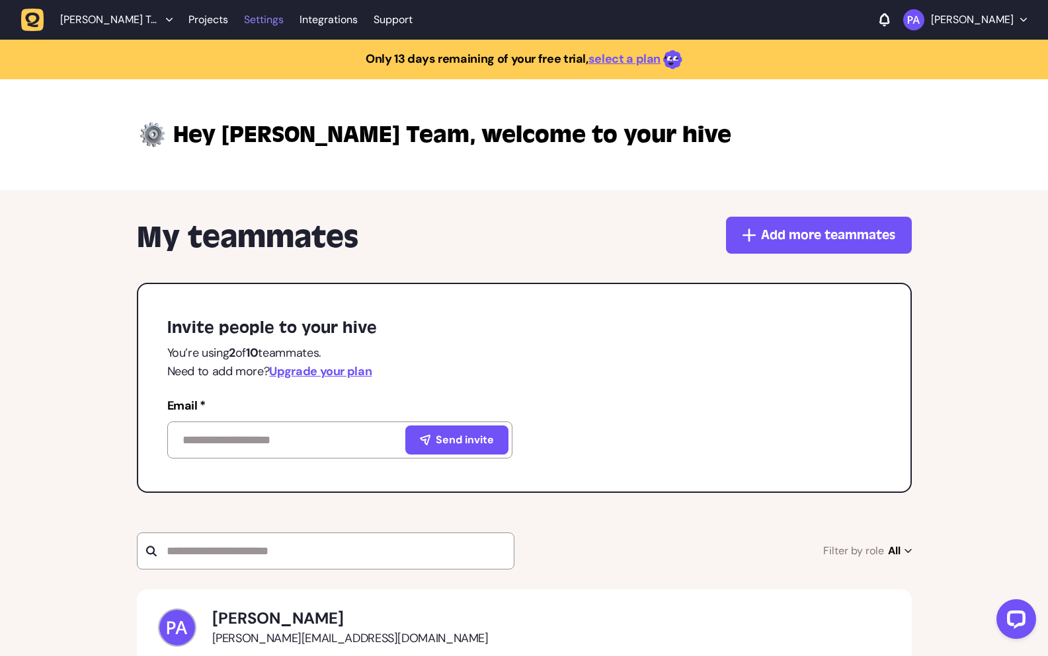
click at [261, 15] on link "Settings" at bounding box center [264, 20] width 40 height 24
click at [200, 16] on link "Projects" at bounding box center [208, 20] width 40 height 24
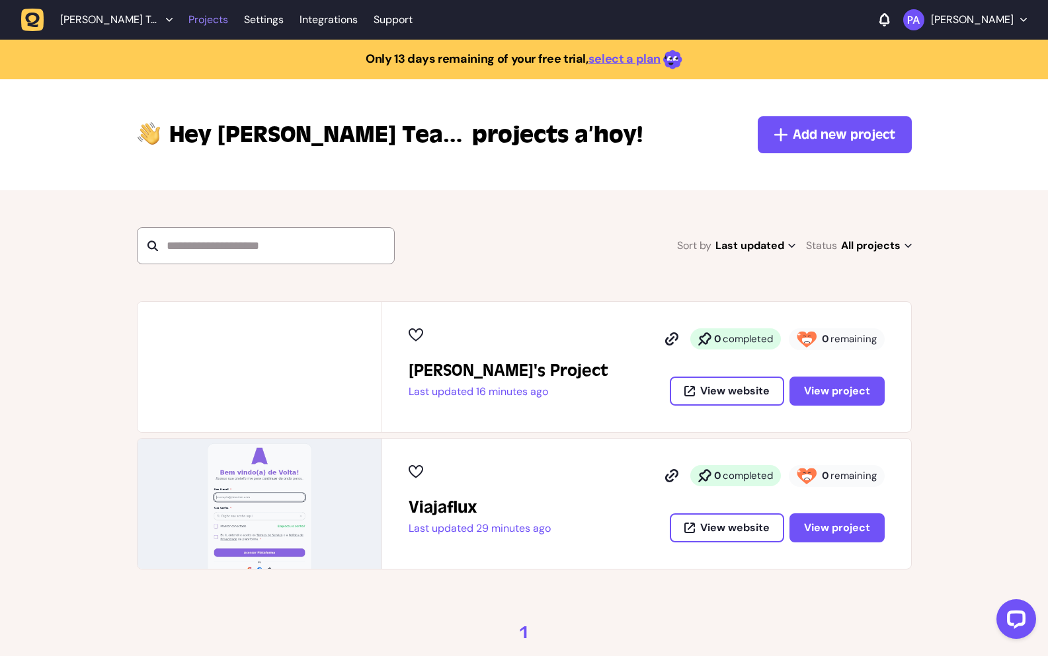
click at [210, 26] on link "Projects" at bounding box center [208, 20] width 40 height 24
click at [225, 22] on link "Projects" at bounding box center [208, 20] width 40 height 24
click at [853, 535] on button "View project" at bounding box center [836, 528] width 95 height 29
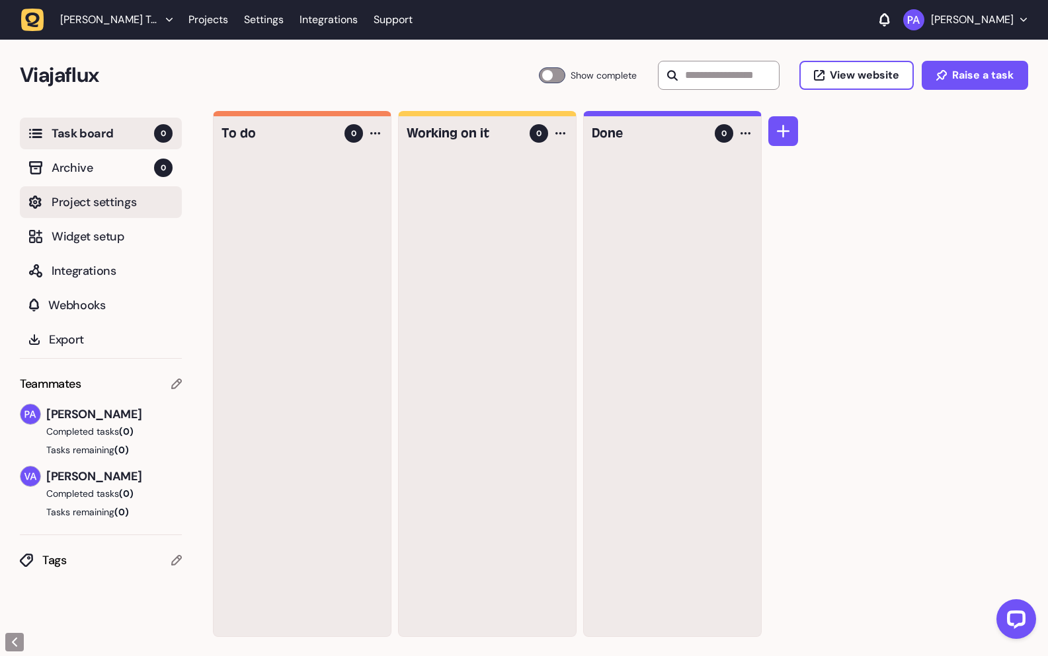
click at [91, 212] on button "Project settings" at bounding box center [101, 202] width 162 height 32
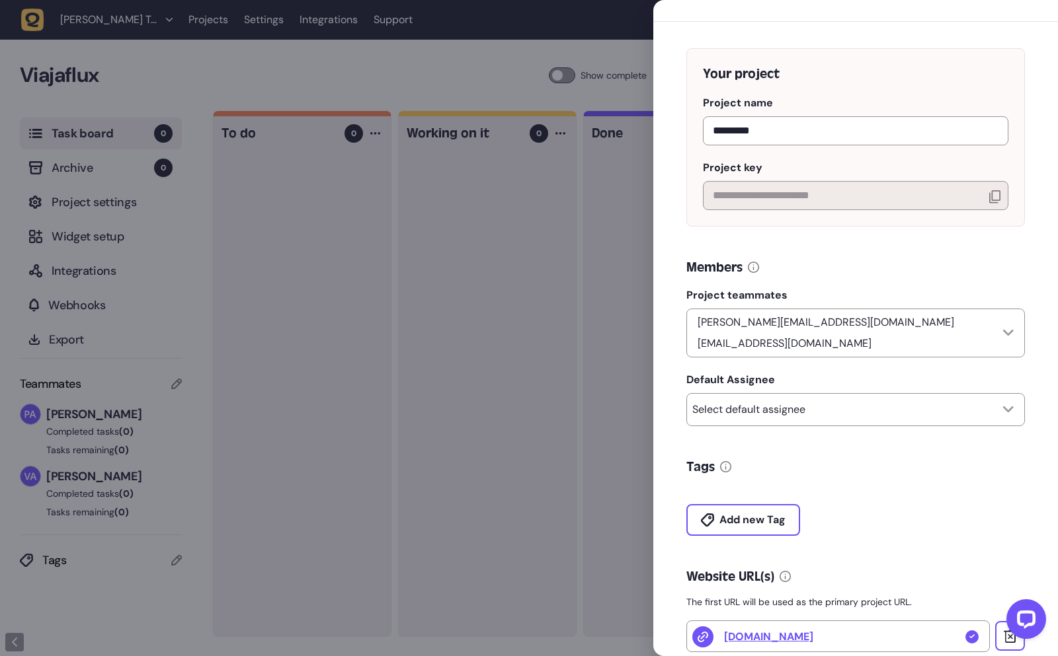
scroll to position [183, 0]
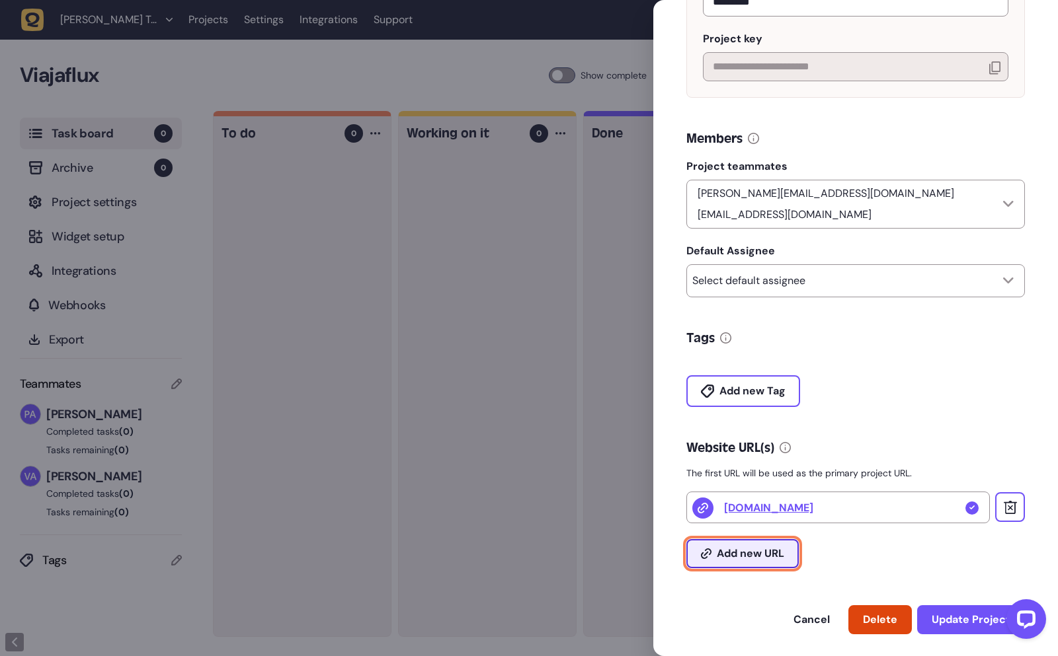
click at [747, 549] on span "Add new URL" at bounding box center [750, 554] width 67 height 11
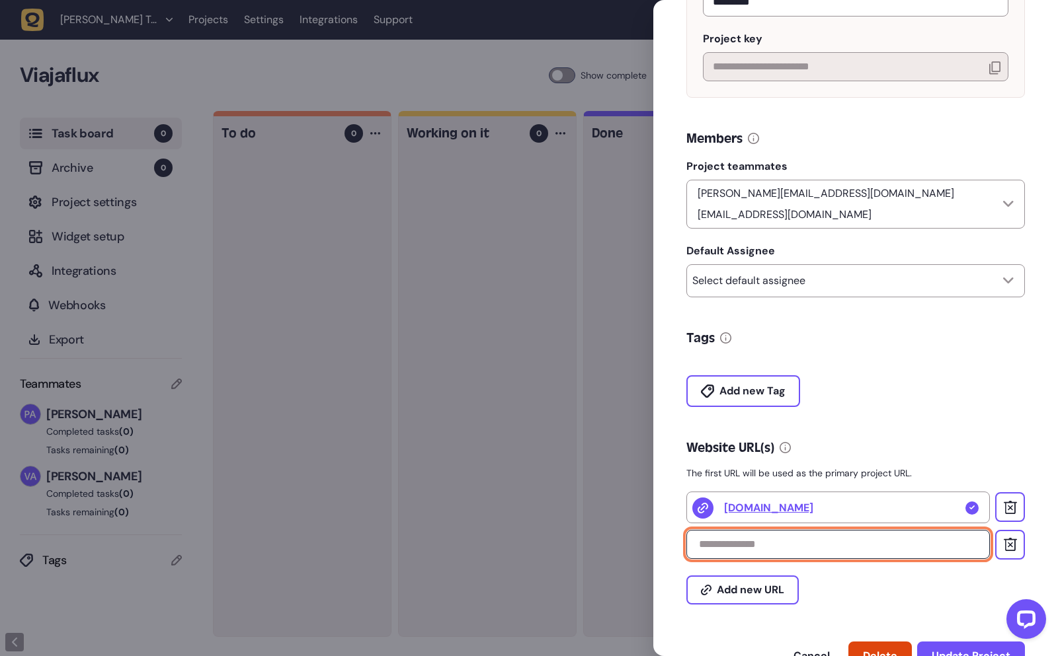
click at [790, 545] on input "text" at bounding box center [837, 544] width 303 height 29
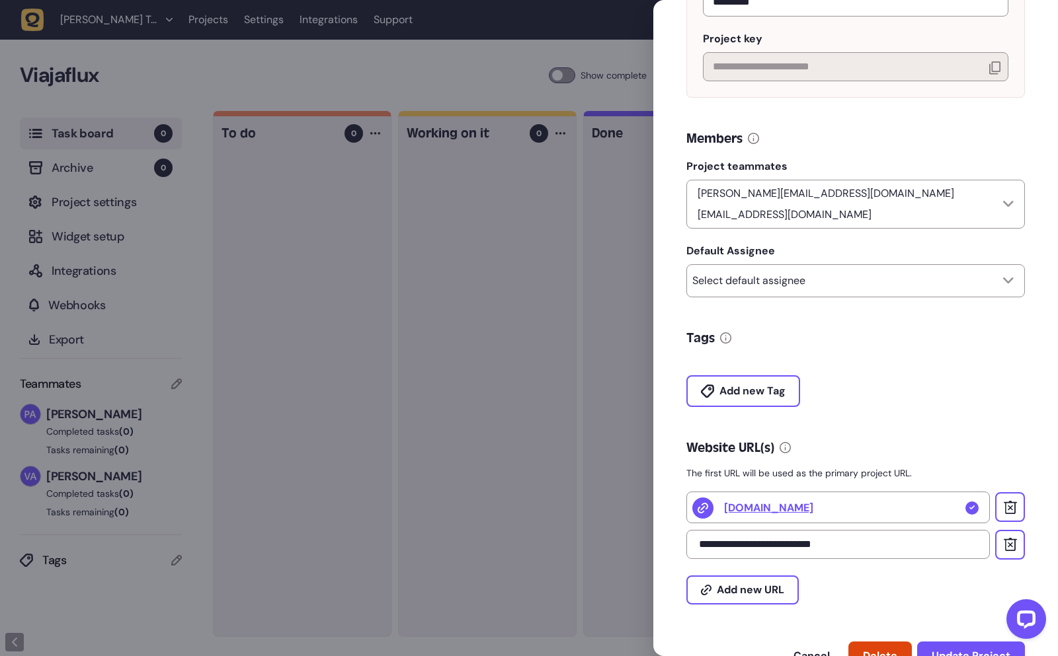
type input "**********"
click at [229, 73] on div at bounding box center [529, 328] width 1058 height 656
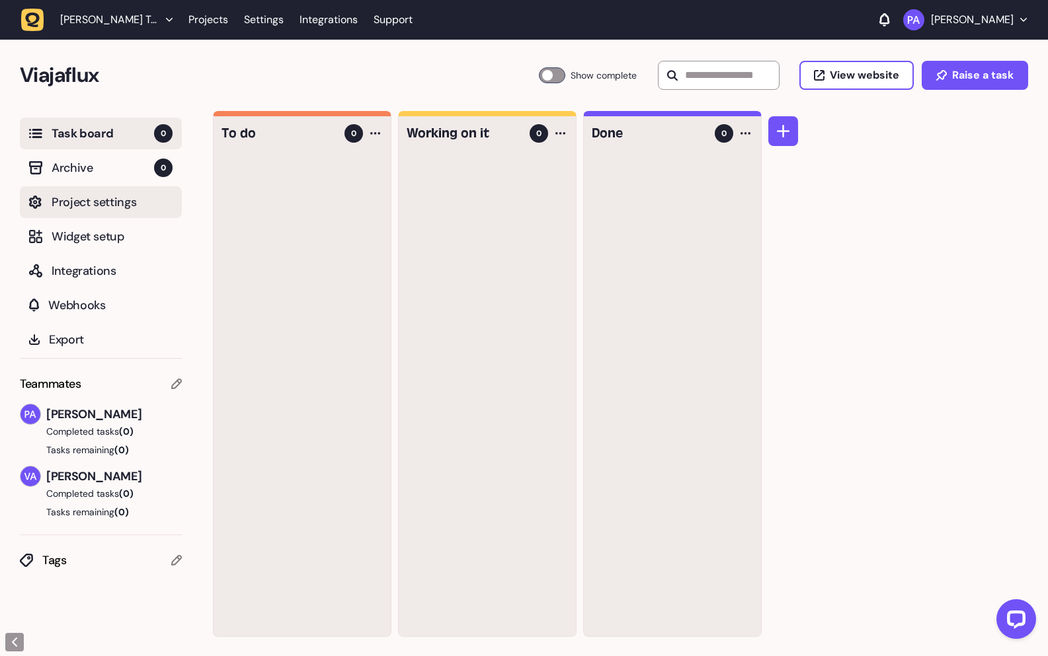
click at [106, 212] on button "Project settings" at bounding box center [101, 202] width 162 height 32
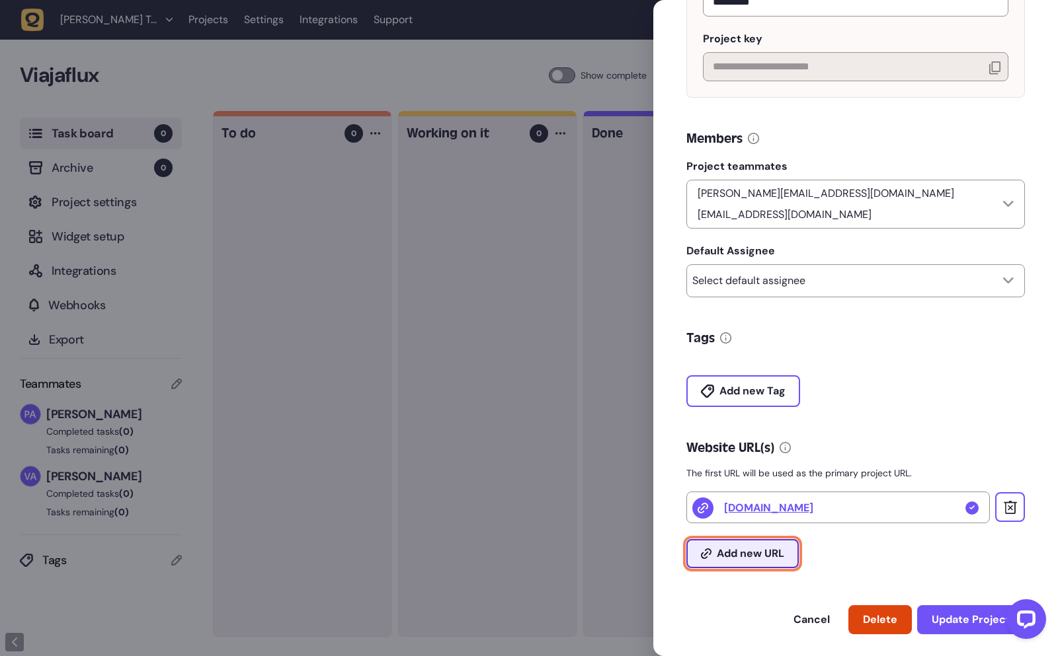
click at [762, 549] on span "Add new URL" at bounding box center [750, 554] width 67 height 11
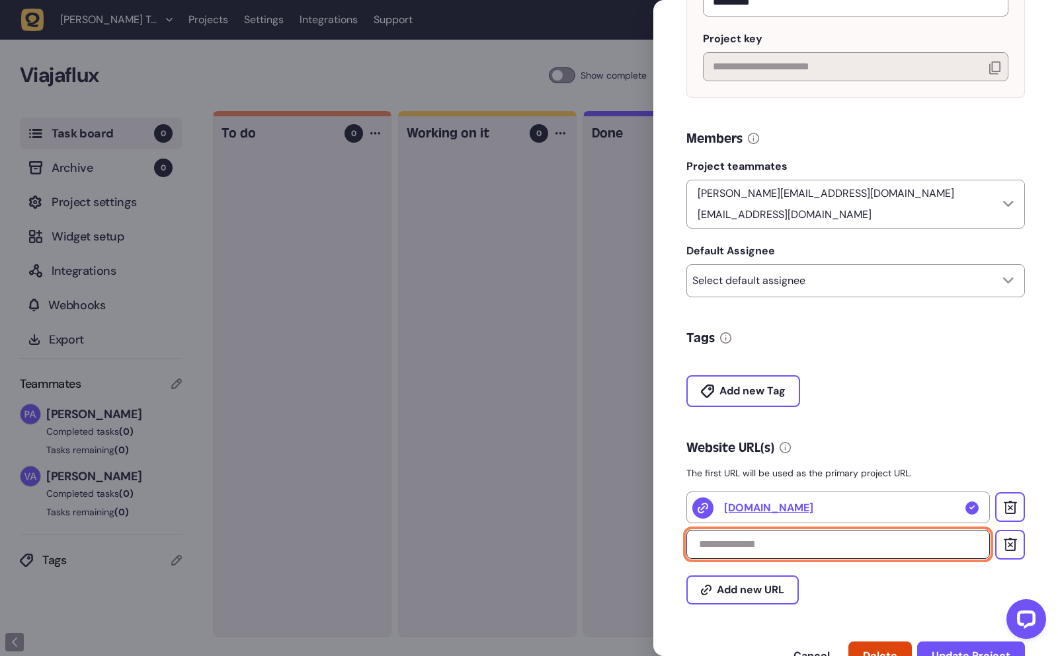
click at [779, 547] on input "text" at bounding box center [837, 544] width 303 height 29
paste input "**********"
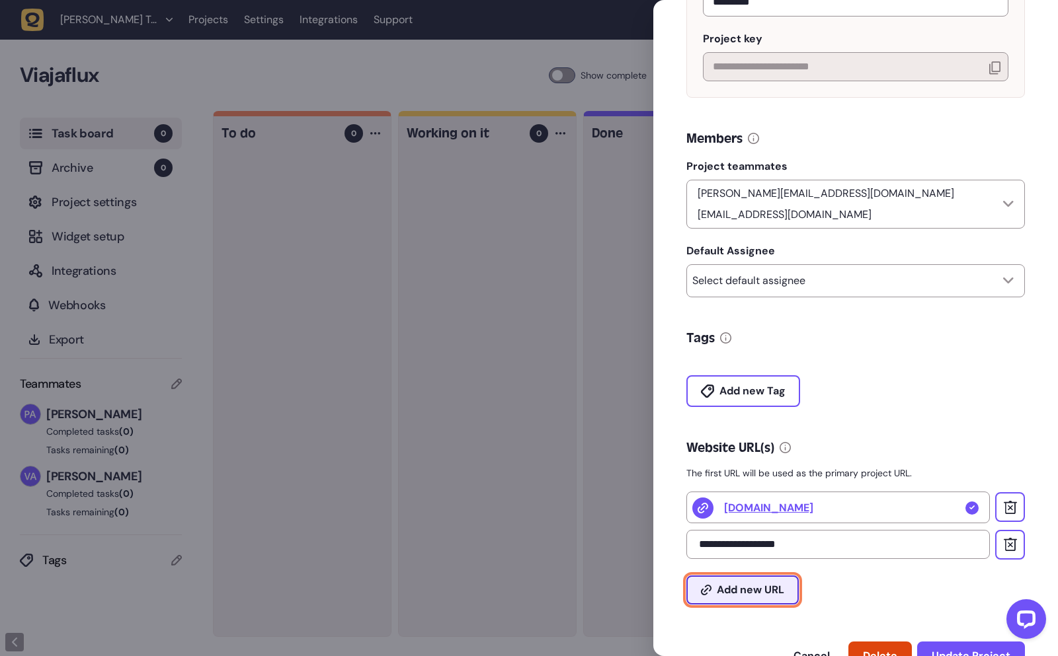
click at [763, 585] on span "Add new URL" at bounding box center [750, 590] width 67 height 11
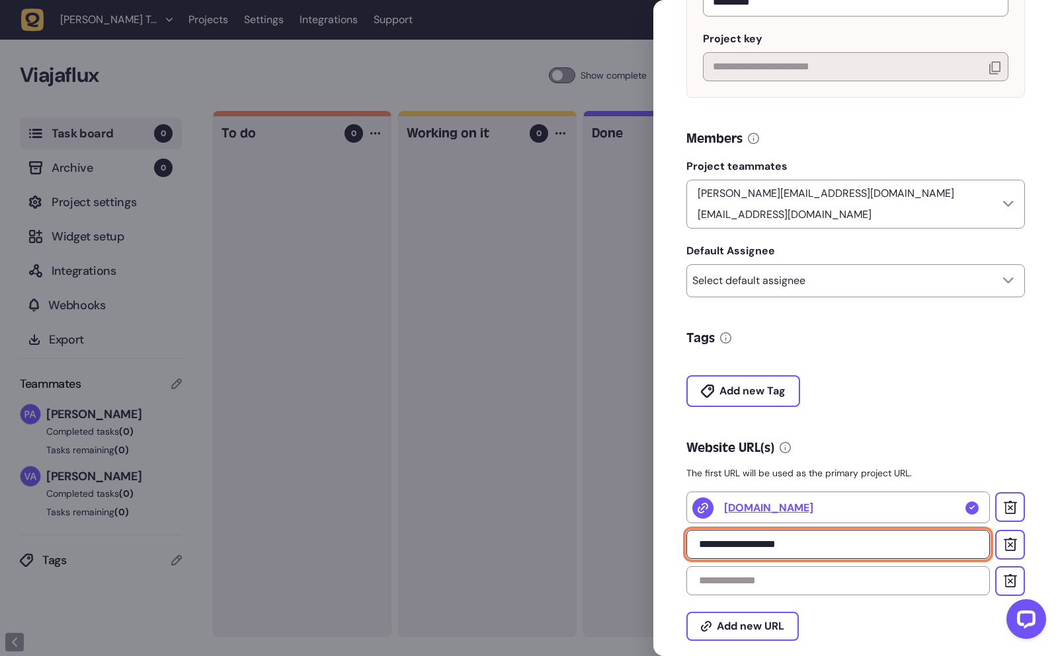
click at [800, 541] on input "**********" at bounding box center [837, 544] width 303 height 29
paste input "**********"
type input "**********"
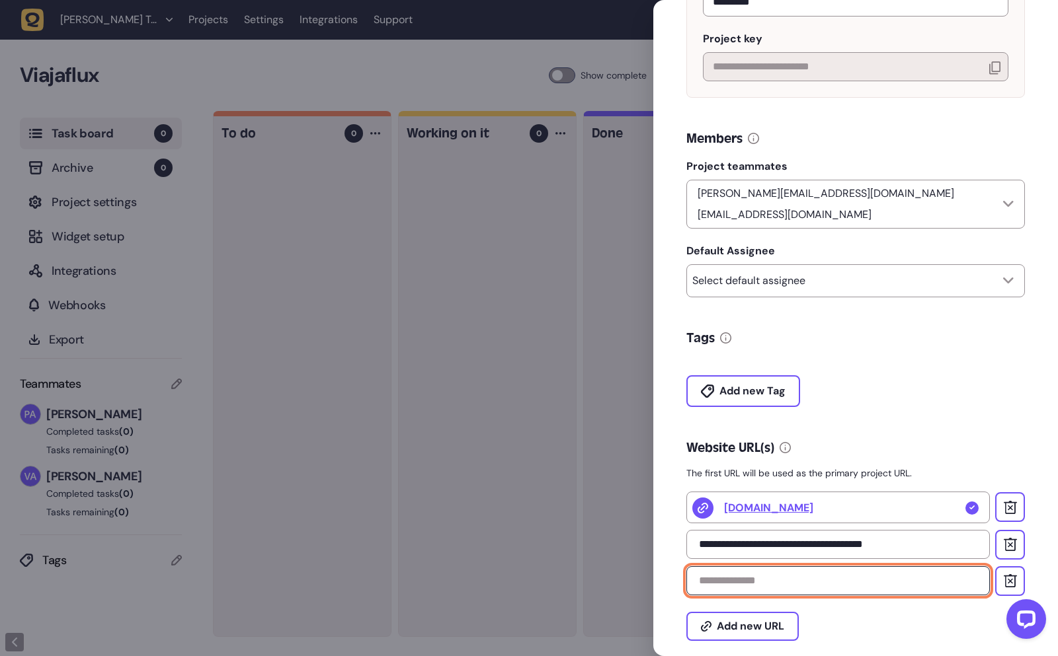
click at [889, 582] on input "text" at bounding box center [837, 581] width 303 height 29
paste input "**********"
click at [885, 573] on input "**********" at bounding box center [837, 581] width 303 height 29
click at [903, 610] on div "Add new URL" at bounding box center [855, 618] width 338 height 45
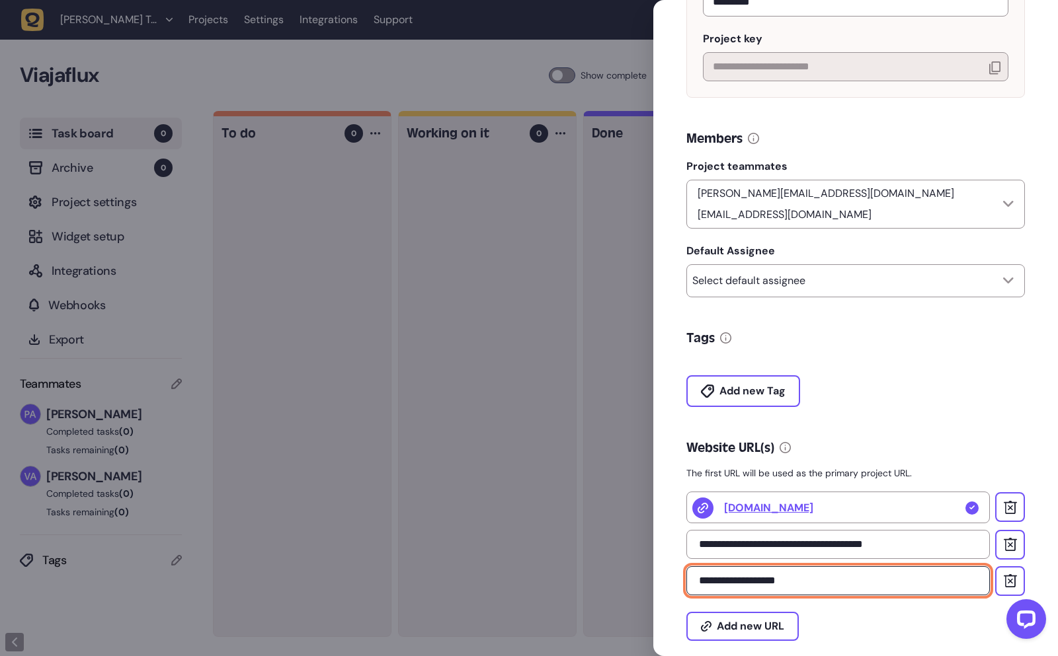
click at [887, 574] on input "**********" at bounding box center [837, 581] width 303 height 29
type input "**********"
click at [921, 627] on div "Add new URL" at bounding box center [855, 618] width 338 height 45
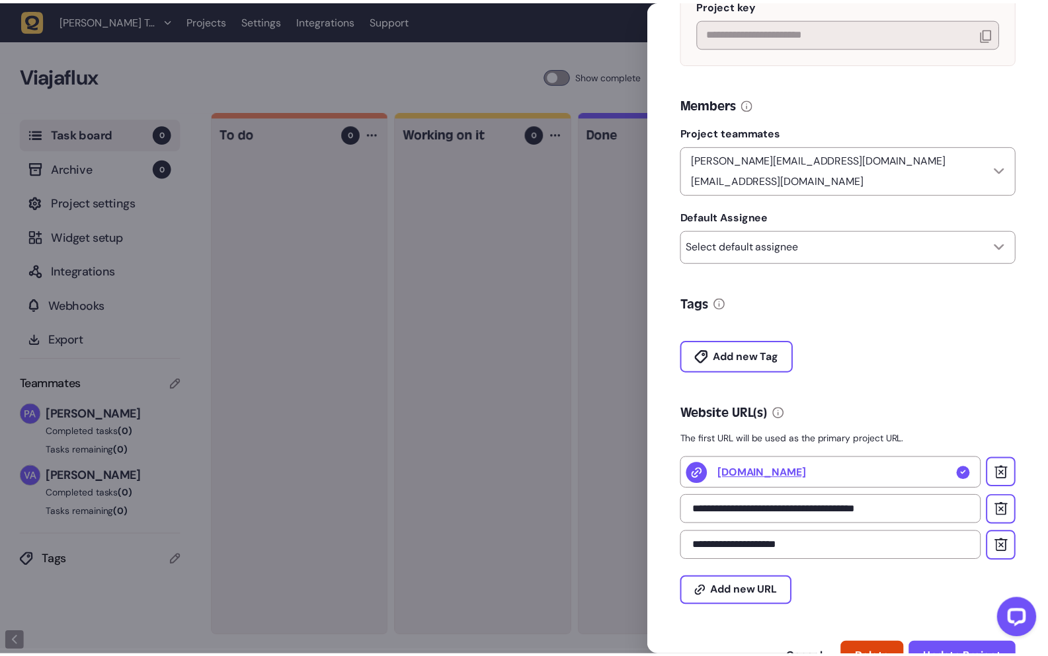
scroll to position [260, 0]
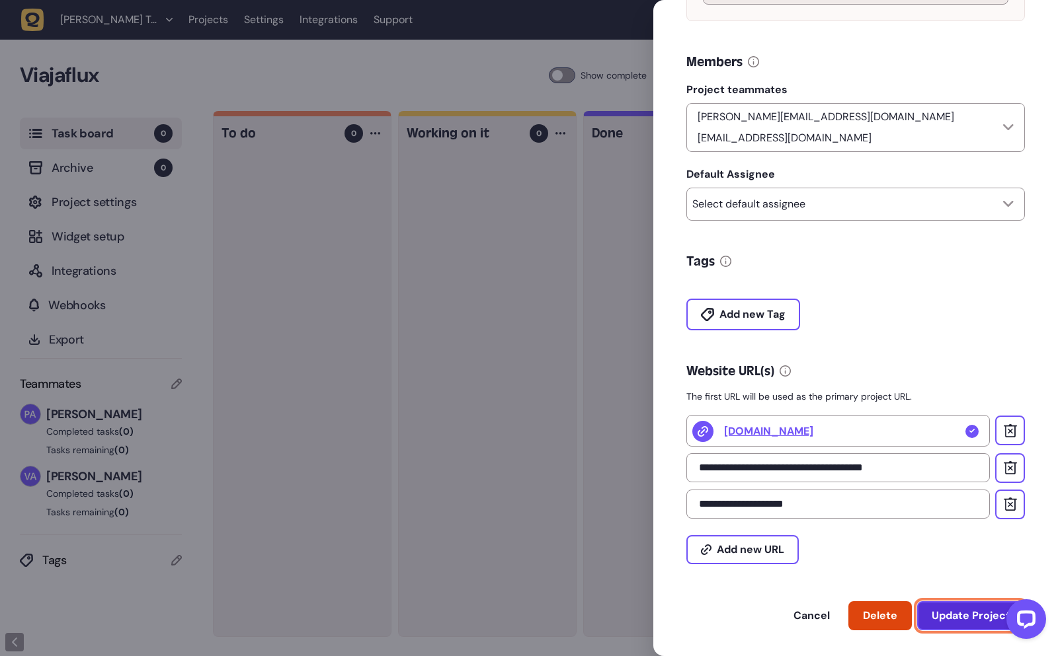
click at [949, 611] on span "Update Project" at bounding box center [970, 616] width 79 height 11
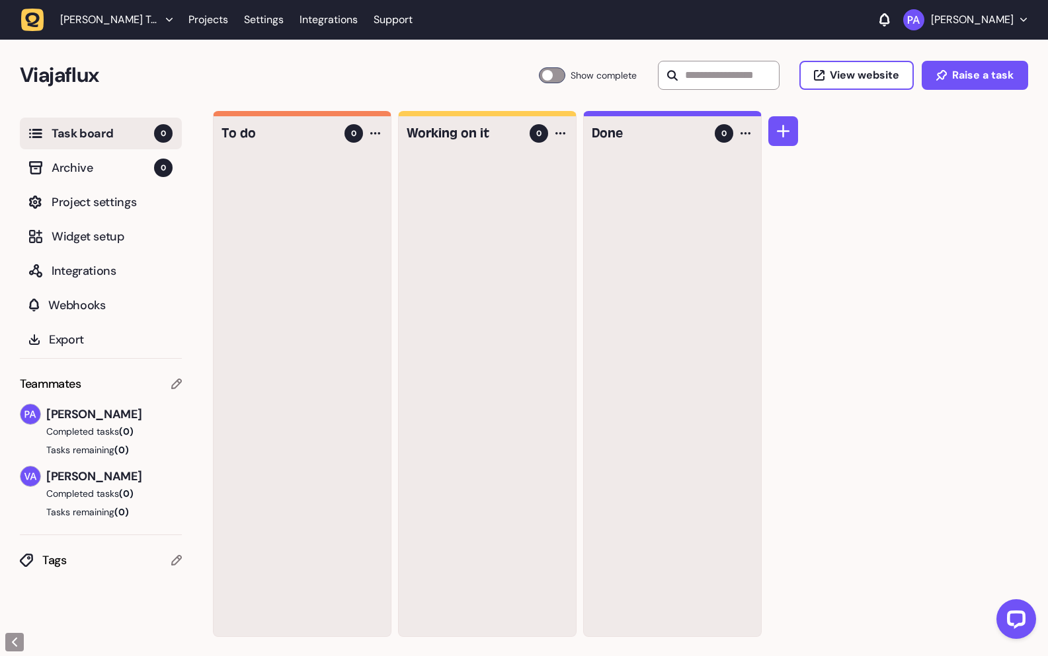
click at [177, 381] on icon at bounding box center [176, 384] width 11 height 11
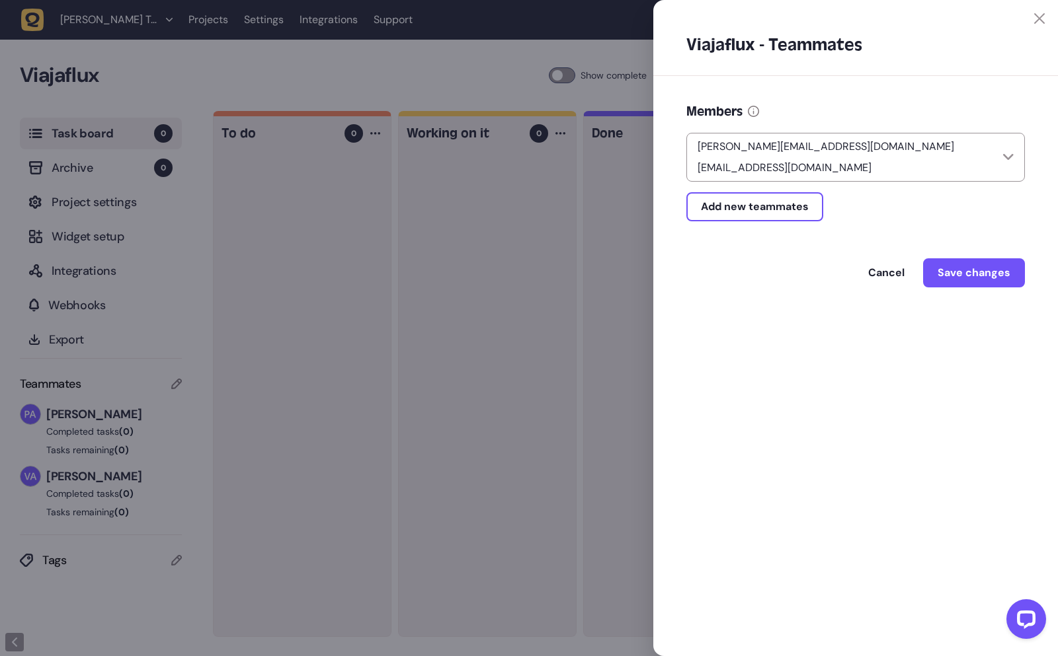
click at [803, 323] on div "Viajaflux - Teammates Members pablo@grupofly.co victoramancio.voeflay@gmail.com…" at bounding box center [855, 328] width 405 height 656
click at [872, 104] on div "Members" at bounding box center [855, 111] width 338 height 19
click at [169, 504] on div at bounding box center [529, 328] width 1058 height 656
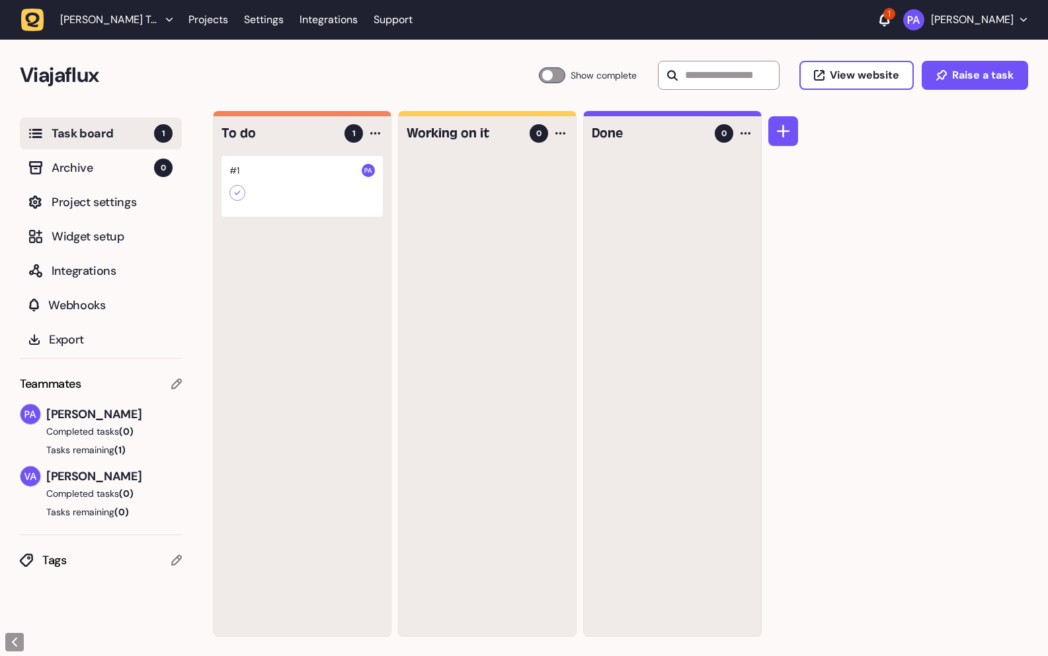
click at [918, 329] on div "To do 1 #1 Working on it 0 Done 0" at bounding box center [630, 384] width 835 height 546
click at [286, 182] on div at bounding box center [301, 186] width 161 height 61
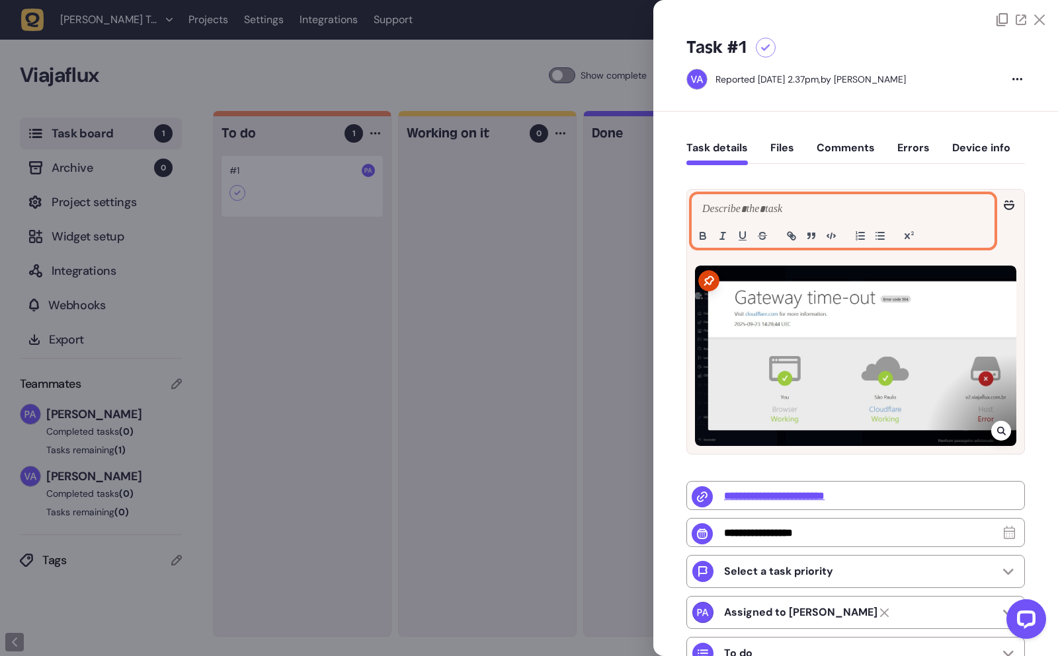
click at [769, 210] on p at bounding box center [843, 210] width 288 height 16
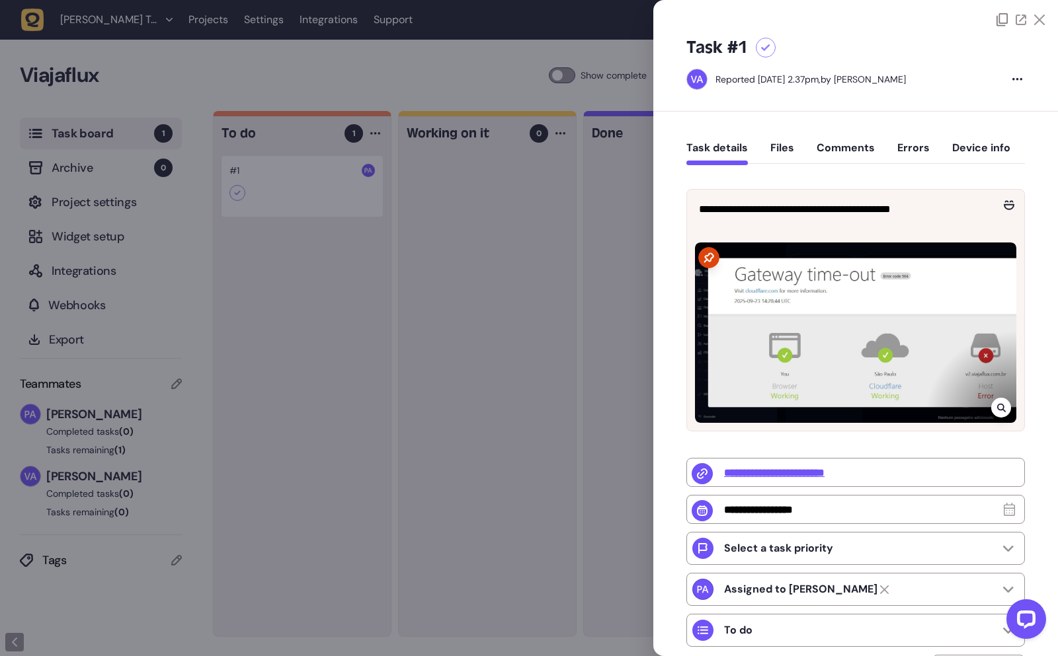
click at [1031, 479] on div "**********" at bounding box center [855, 458] width 405 height 693
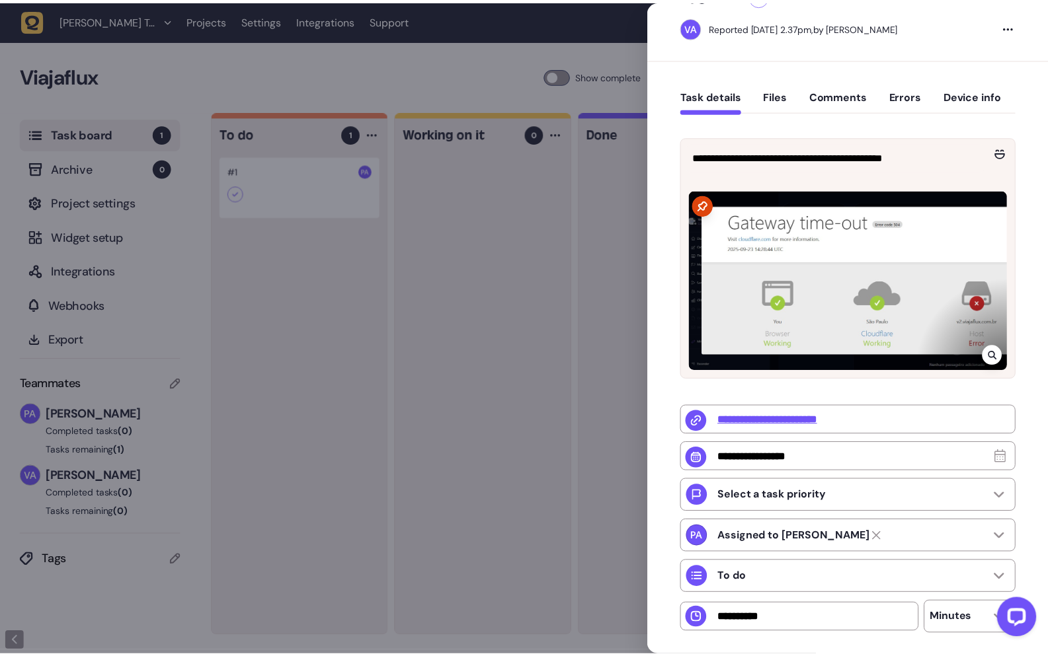
scroll to position [151, 0]
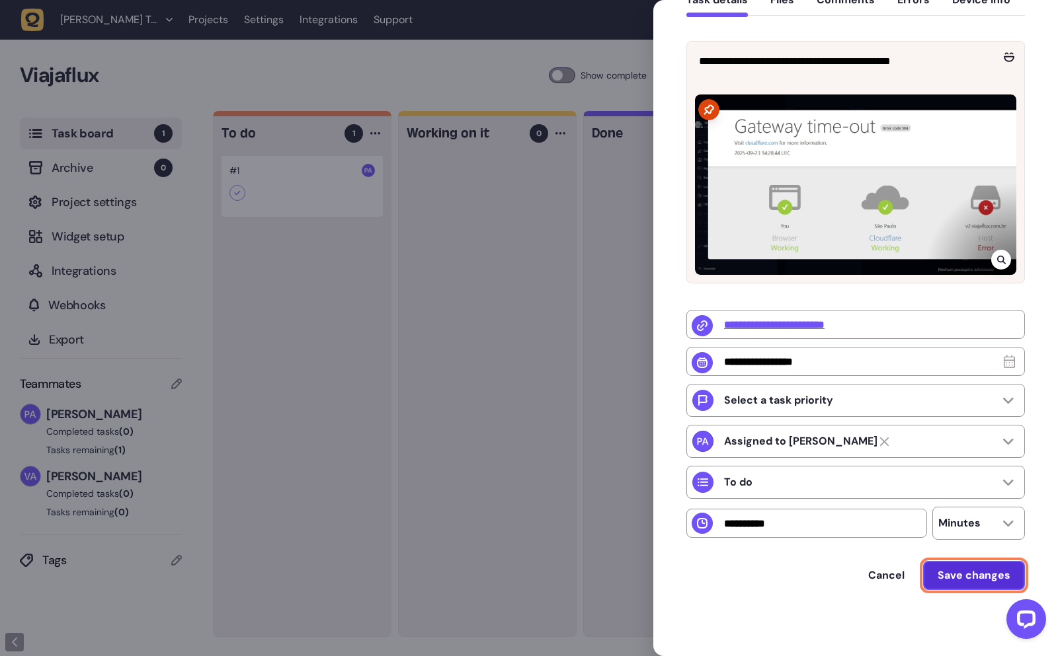
click at [961, 578] on span "Save changes" at bounding box center [973, 576] width 73 height 11
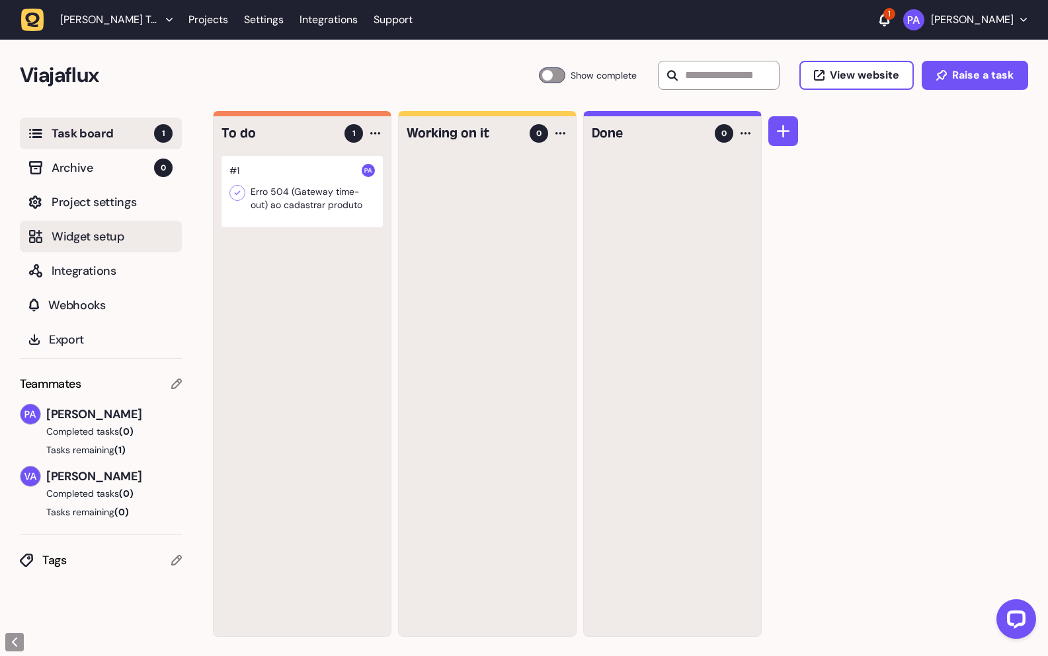
click at [75, 245] on span "Widget setup" at bounding box center [112, 236] width 121 height 19
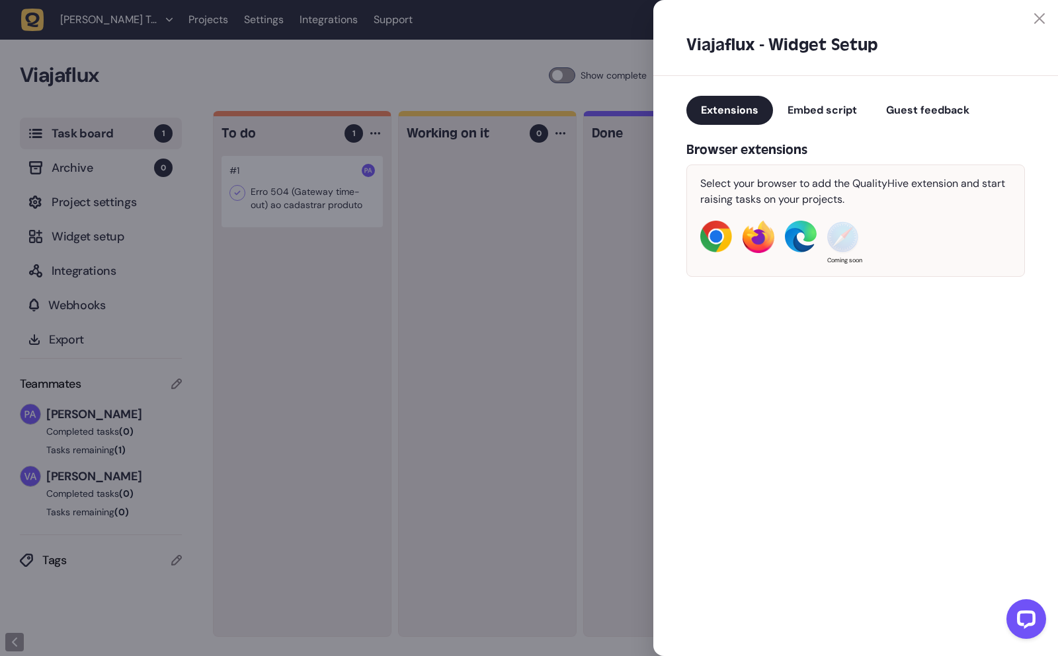
click at [808, 115] on span "Embed script" at bounding box center [821, 110] width 69 height 14
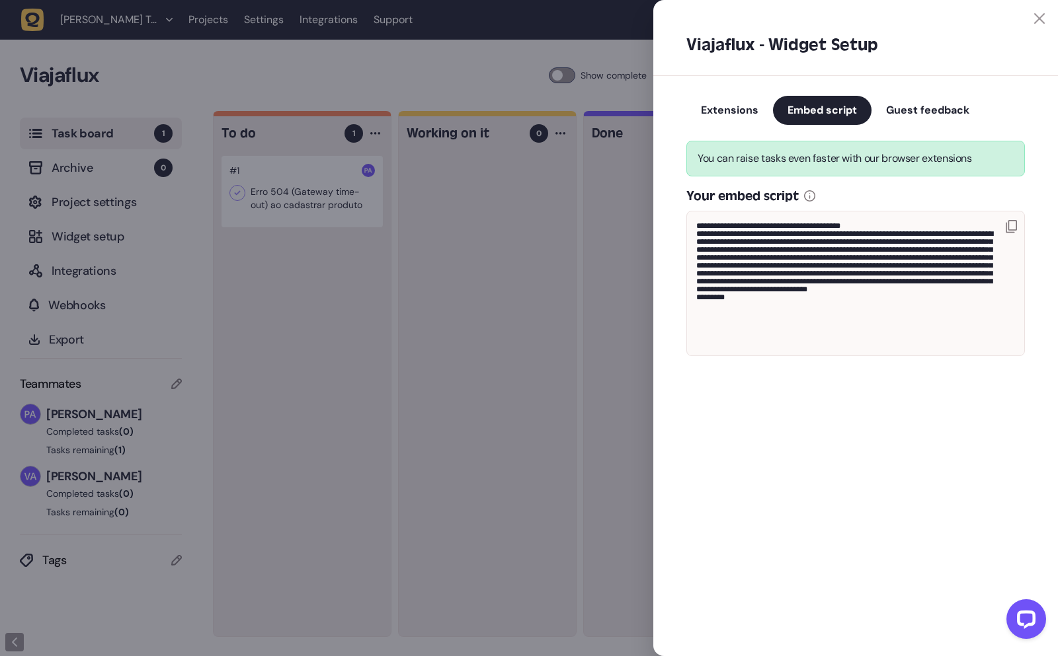
click at [914, 116] on span "Guest feedback" at bounding box center [927, 110] width 83 height 14
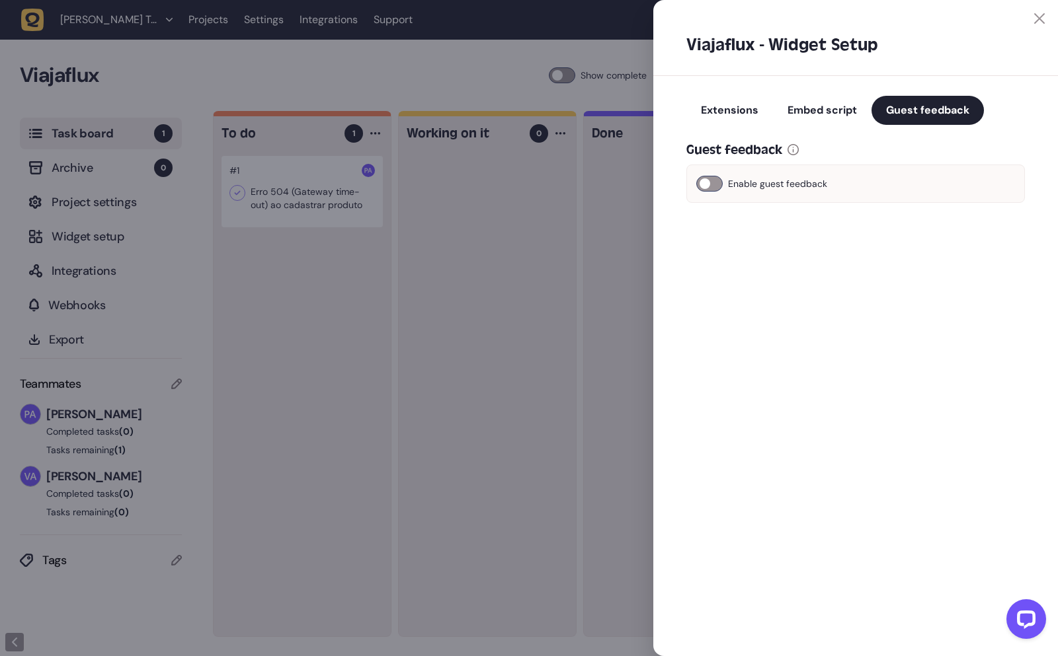
click at [742, 184] on span "Enable guest feedback" at bounding box center [777, 184] width 99 height 16
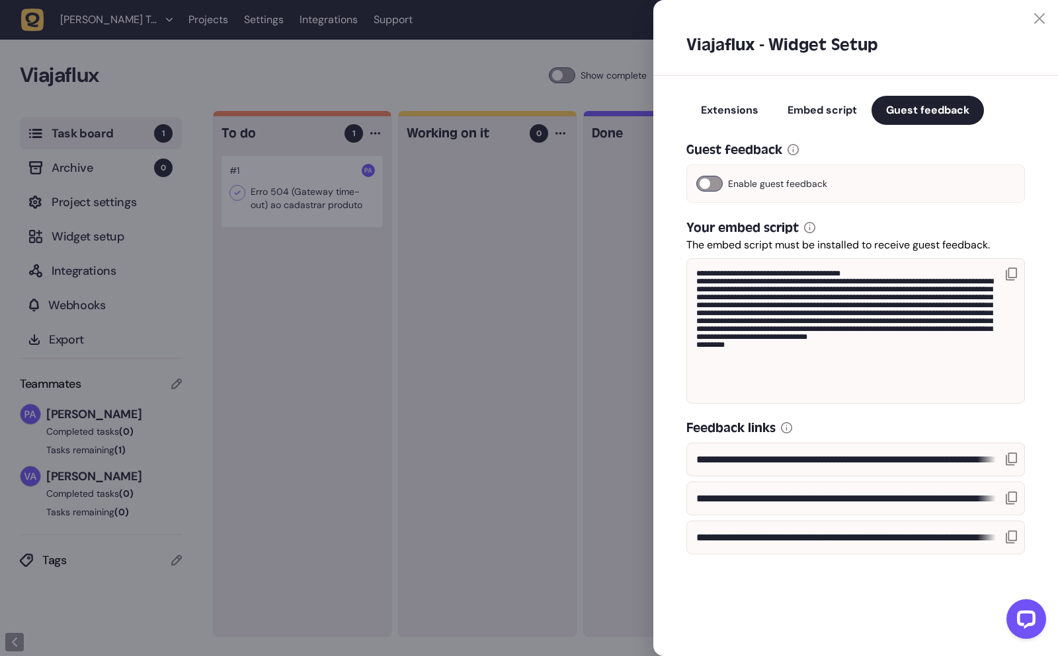
click at [742, 184] on span "Enable guest feedback" at bounding box center [777, 184] width 99 height 16
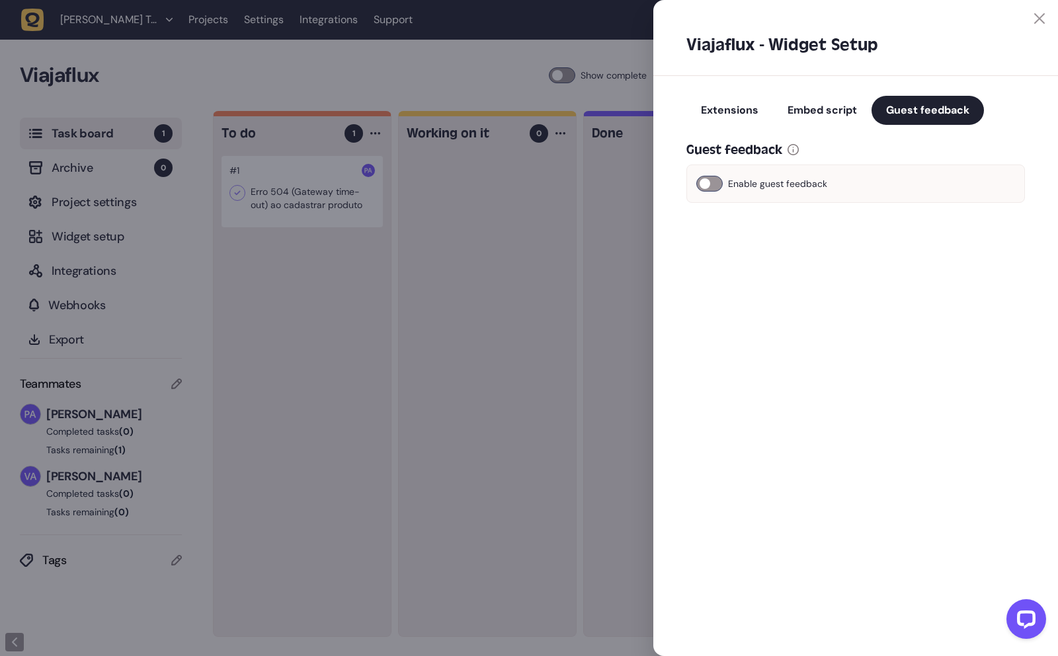
click at [809, 106] on span "Embed script" at bounding box center [821, 110] width 69 height 14
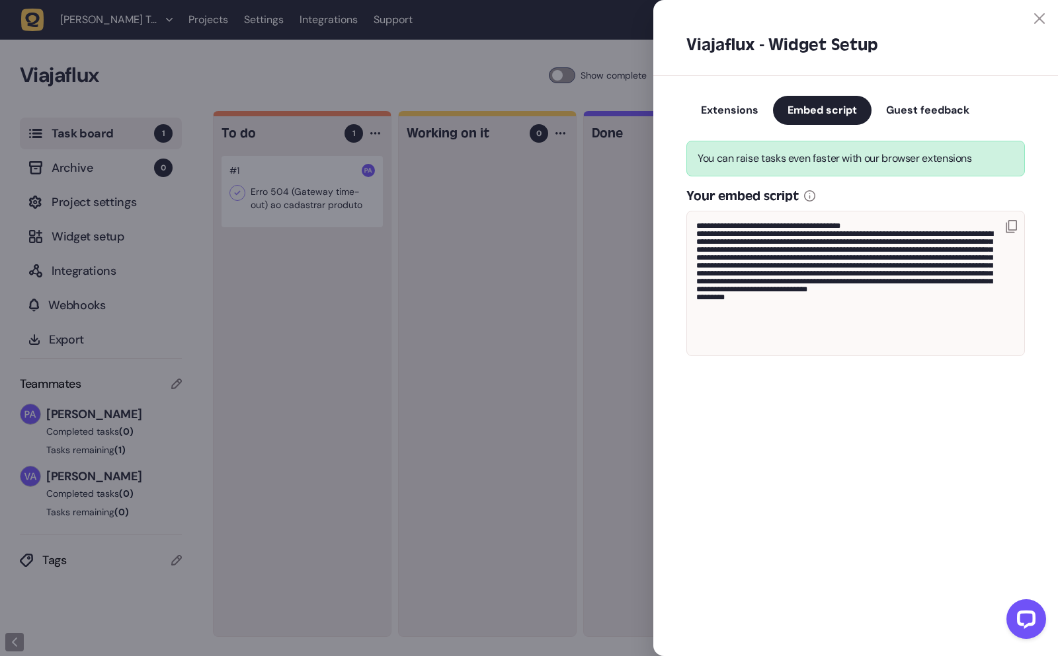
click at [909, 105] on span "Guest feedback" at bounding box center [927, 110] width 83 height 14
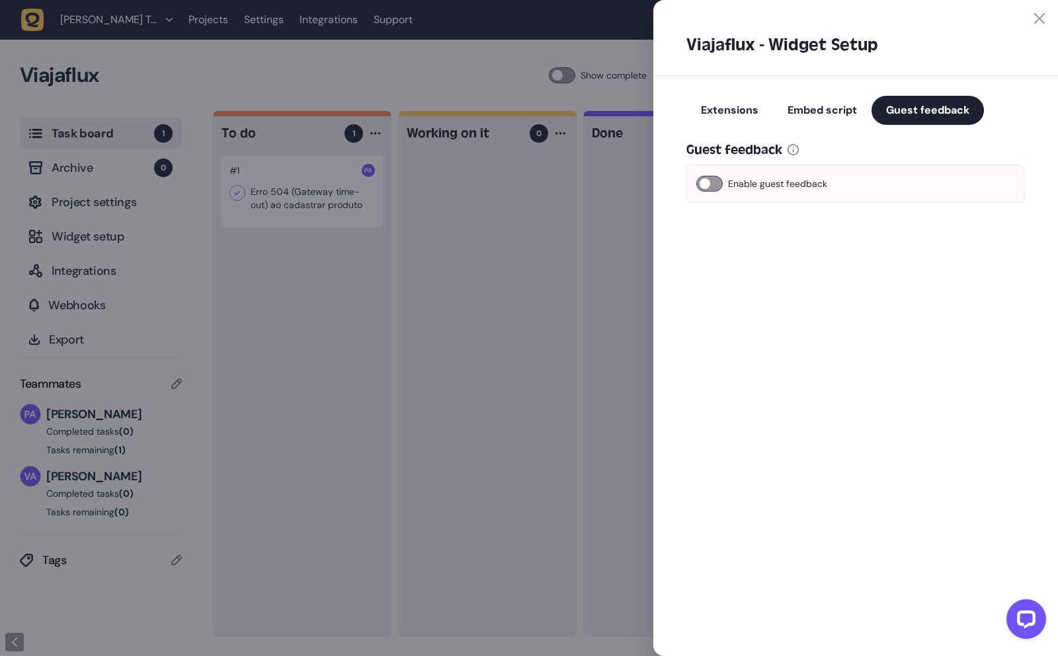
click at [832, 114] on span "Embed script" at bounding box center [821, 110] width 69 height 14
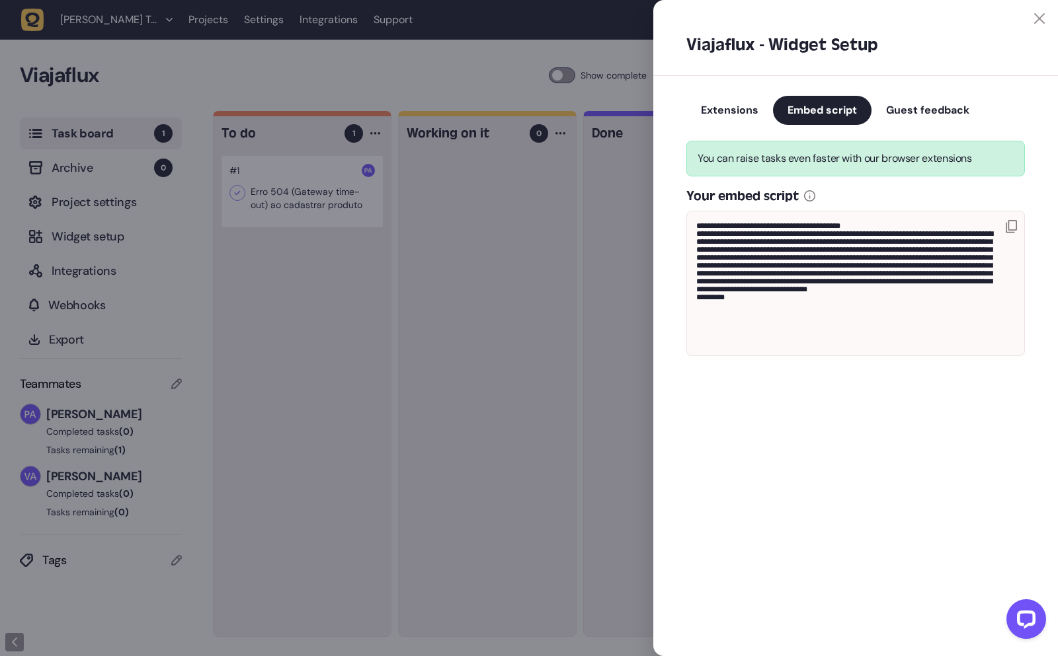
click at [1016, 225] on icon at bounding box center [1010, 226] width 11 height 13
